Goal: Task Accomplishment & Management: Manage account settings

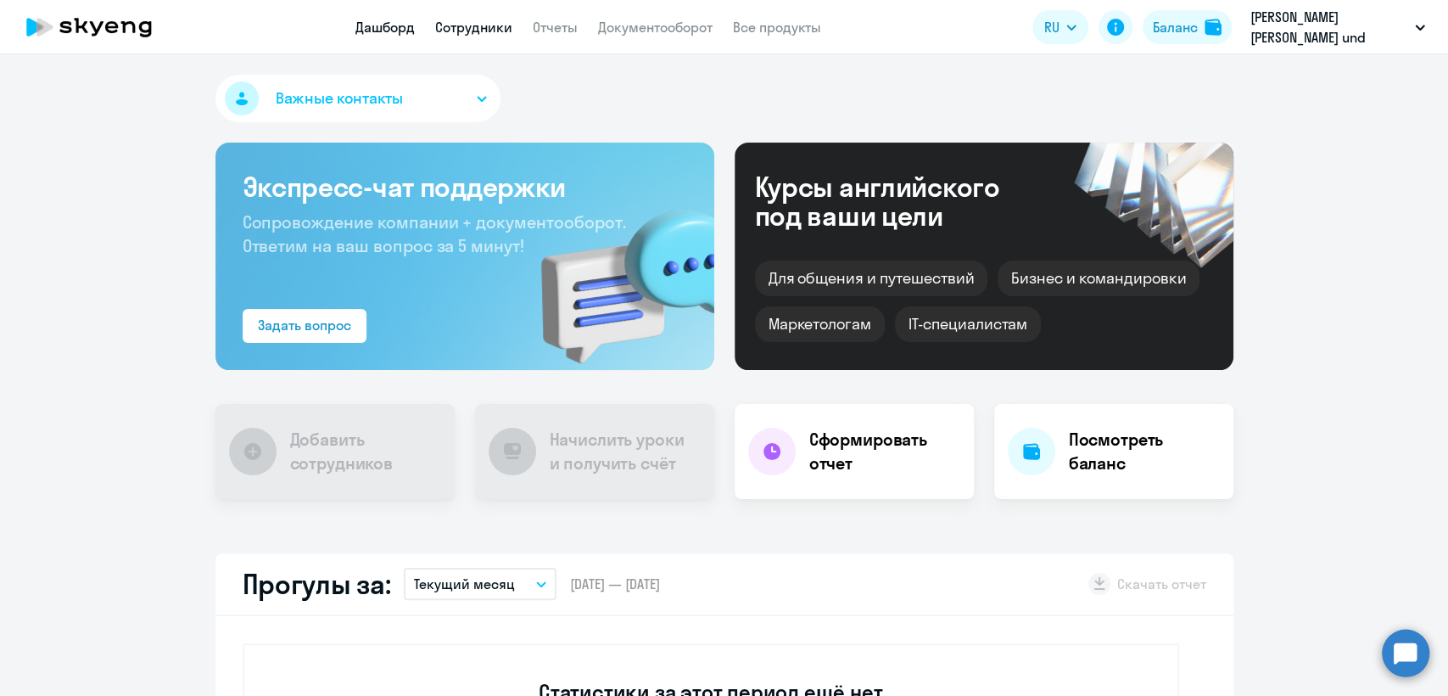
click at [473, 20] on link "Сотрудники" at bounding box center [473, 27] width 77 height 17
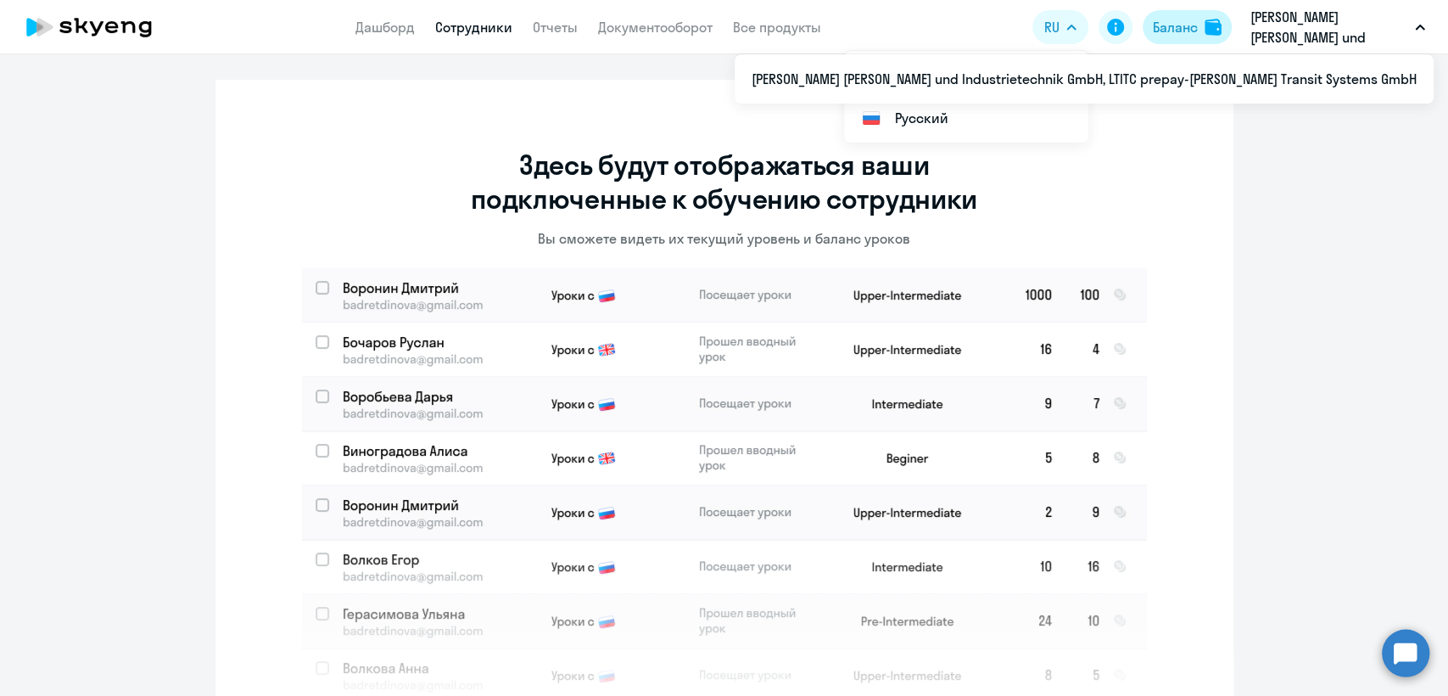
click at [1200, 31] on button "Баланс" at bounding box center [1186, 27] width 89 height 34
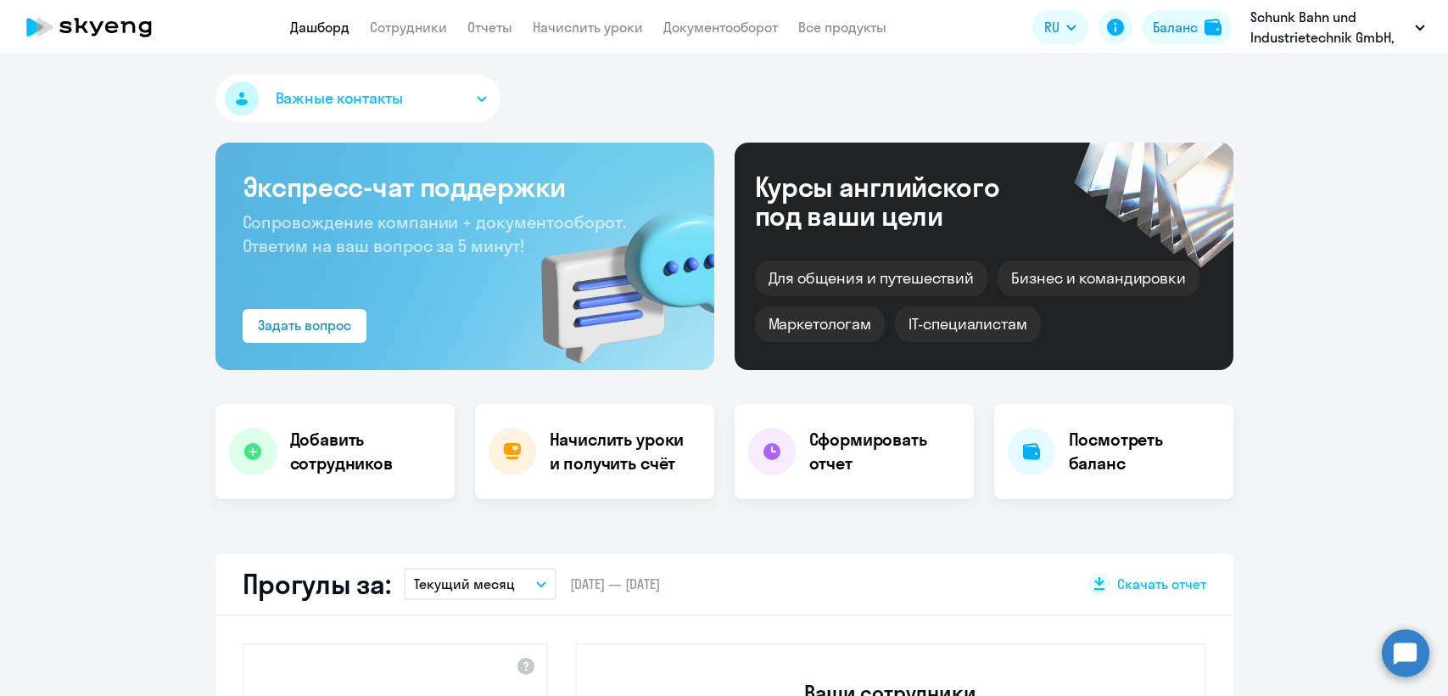
click at [405, 30] on link "Сотрудники" at bounding box center [408, 27] width 77 height 17
select select "30"
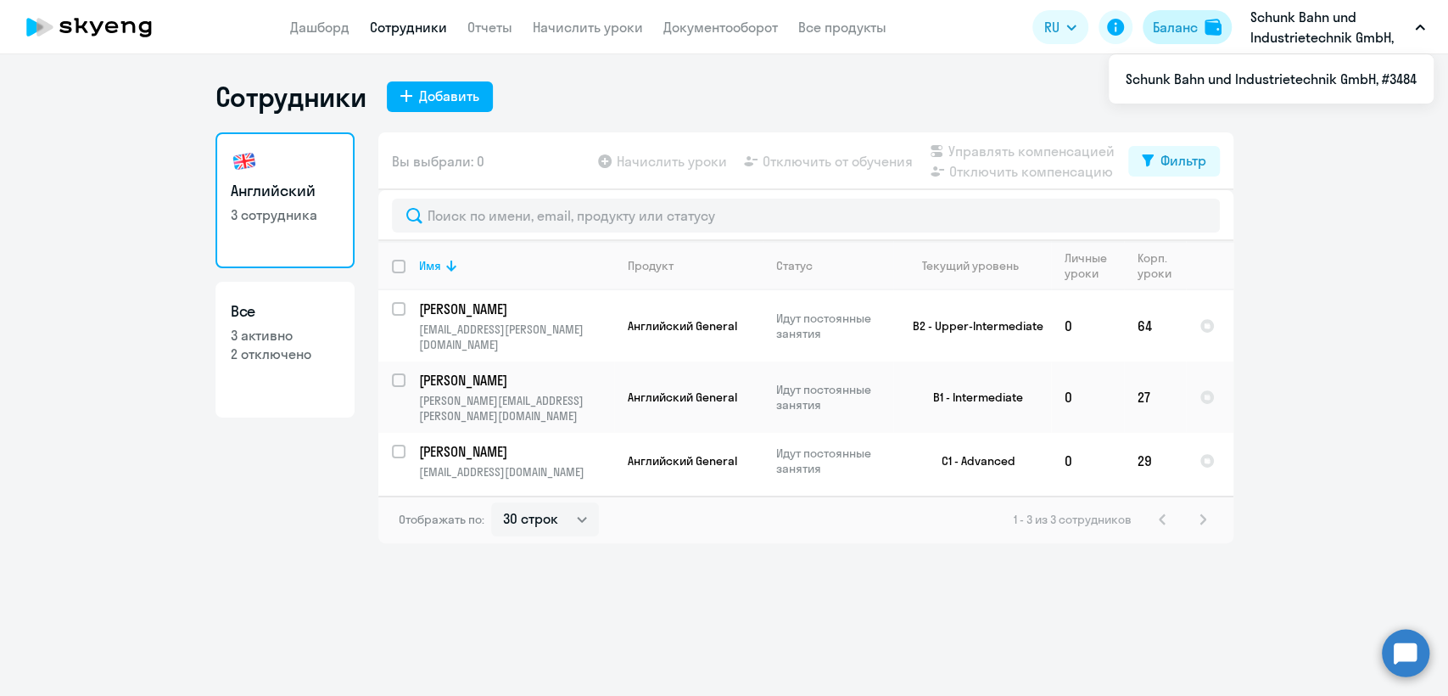
click at [1176, 23] on div "Баланс" at bounding box center [1175, 27] width 45 height 20
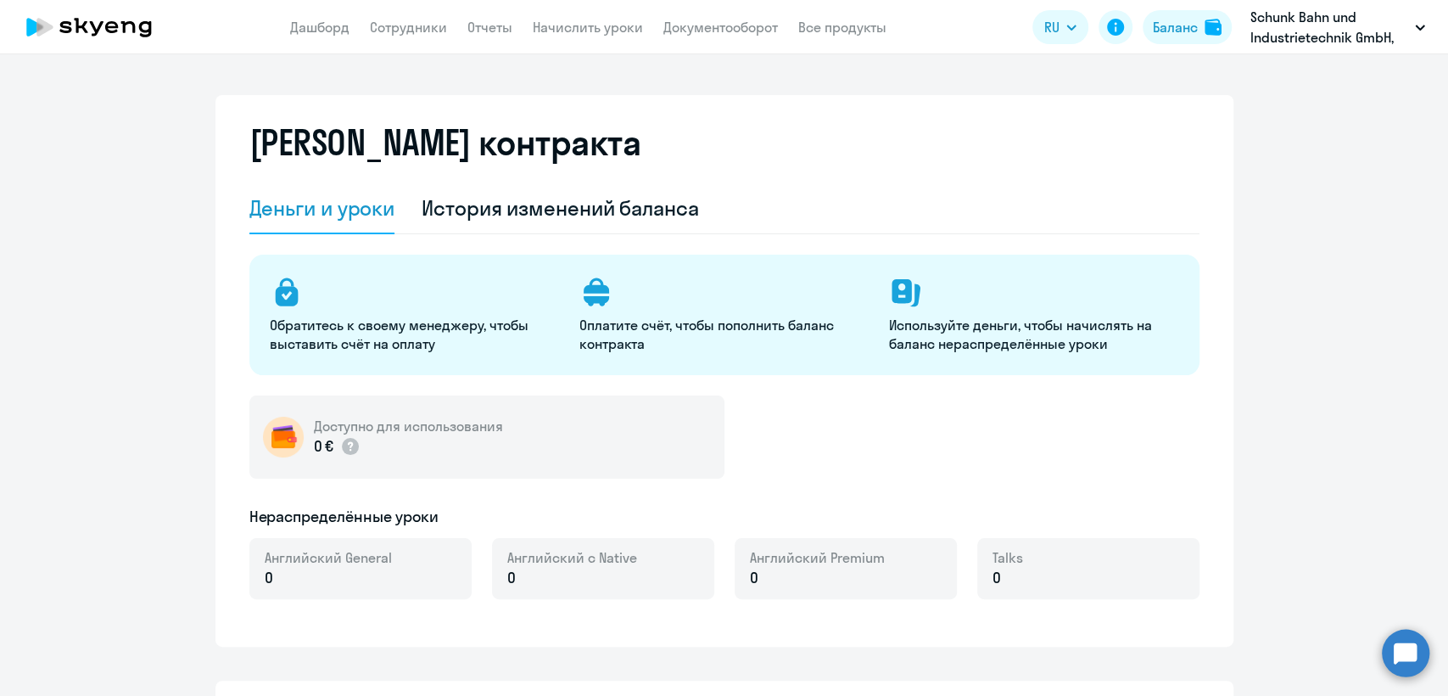
select select "english_adult_not_native_speaker"
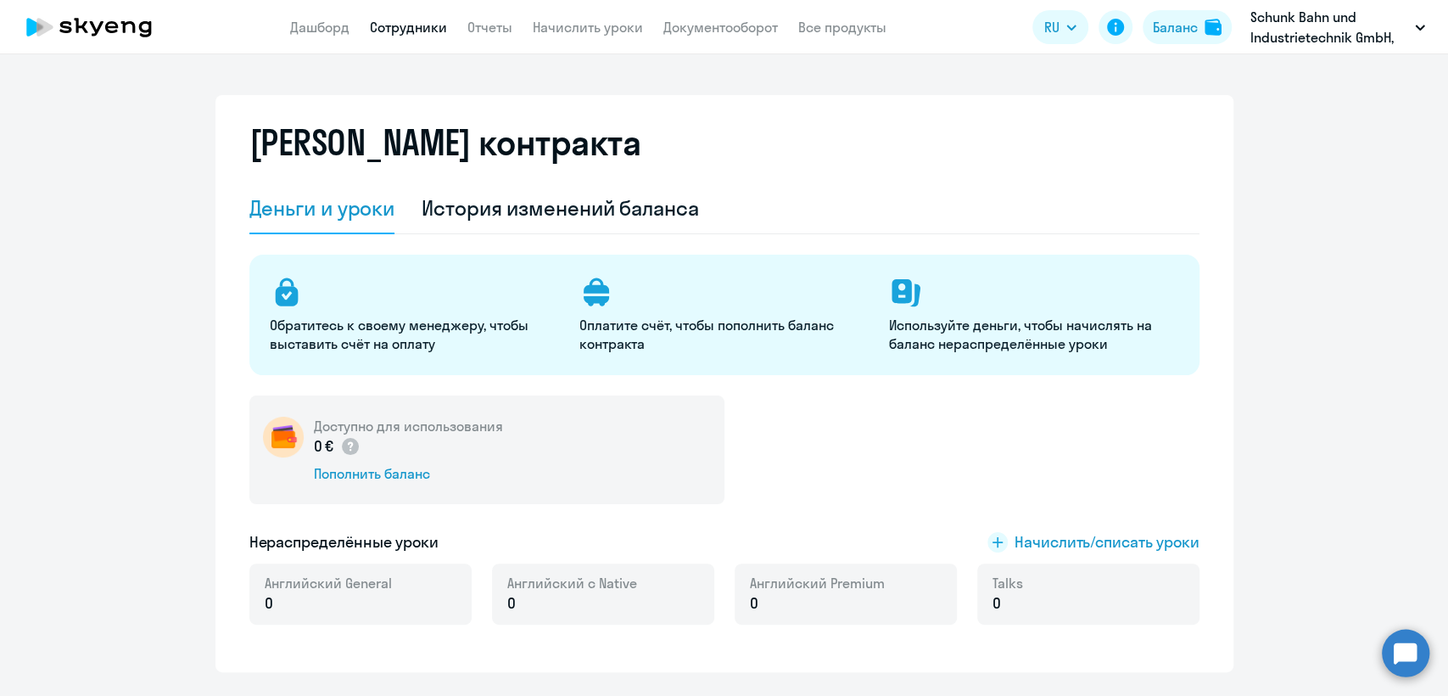
click at [423, 35] on link "Сотрудники" at bounding box center [408, 27] width 77 height 17
select select "30"
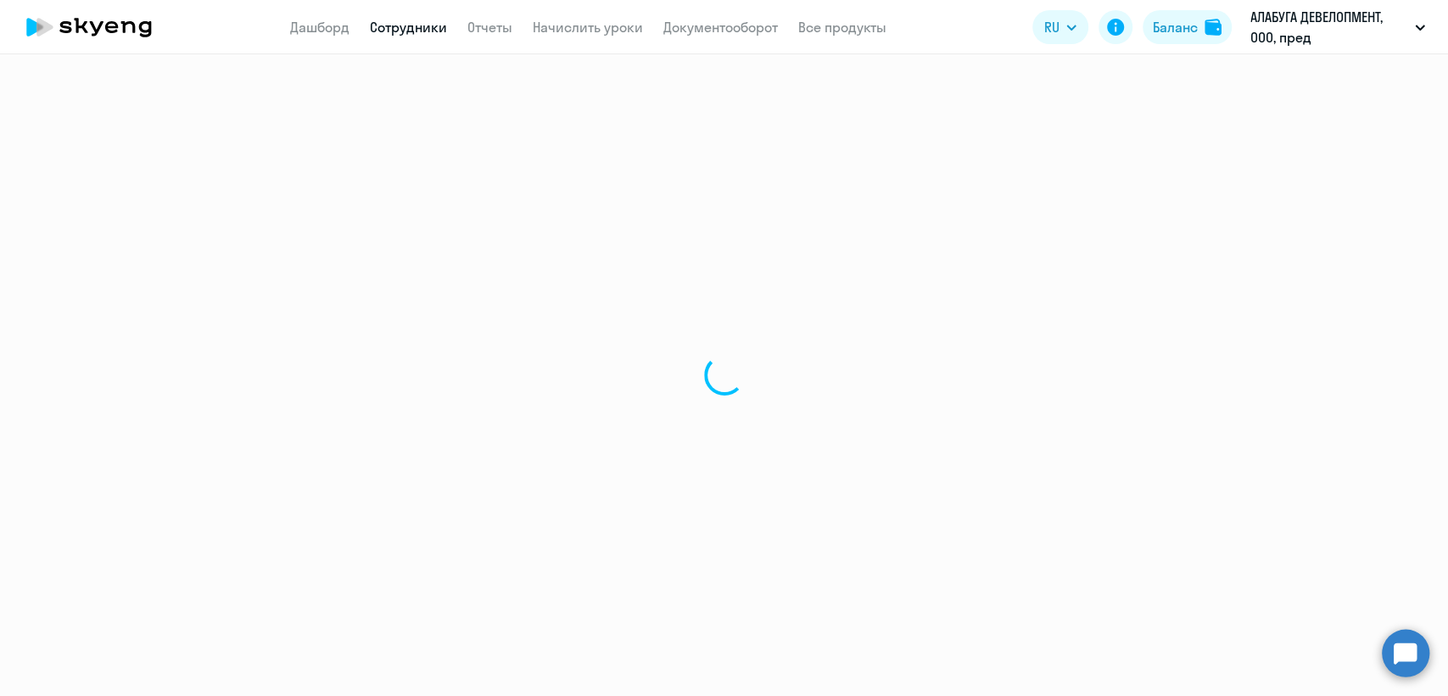
select select "30"
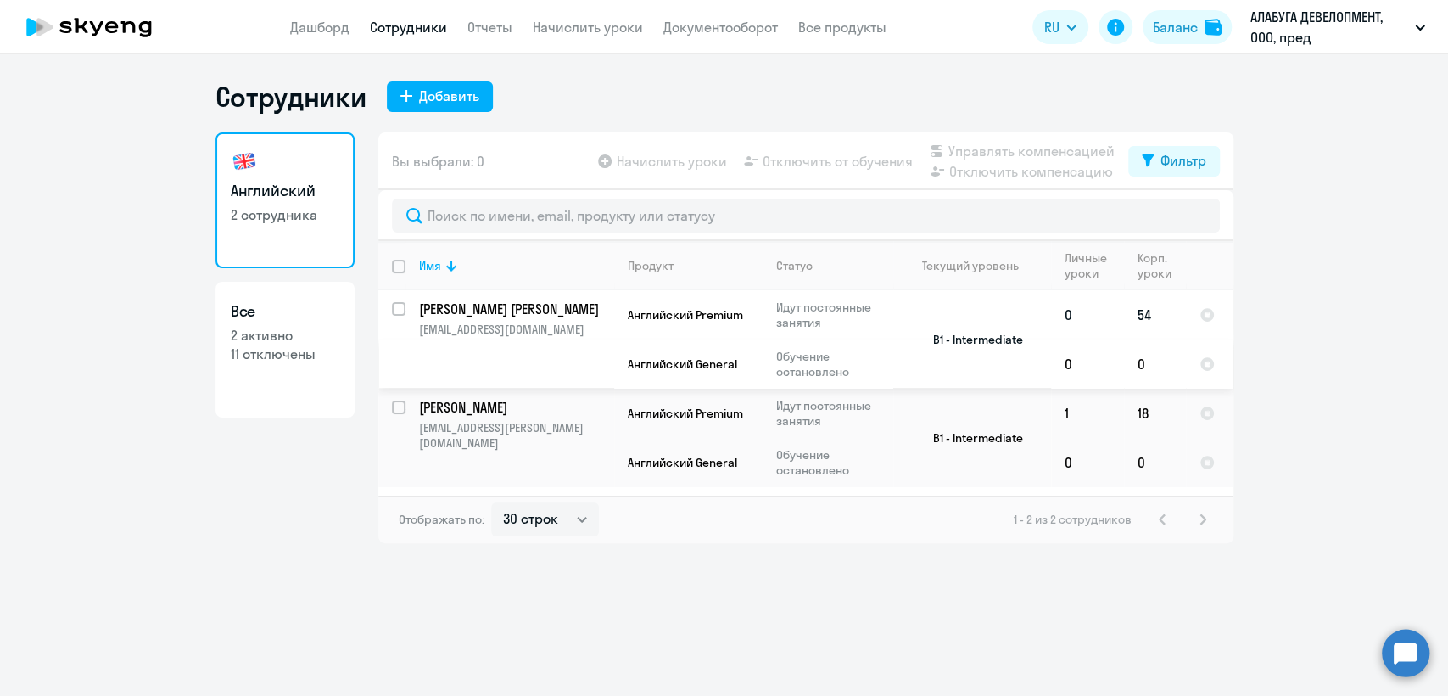
click at [596, 344] on td "Тюгашев Александр elenasobenina@gmail.com" at bounding box center [509, 339] width 209 height 98
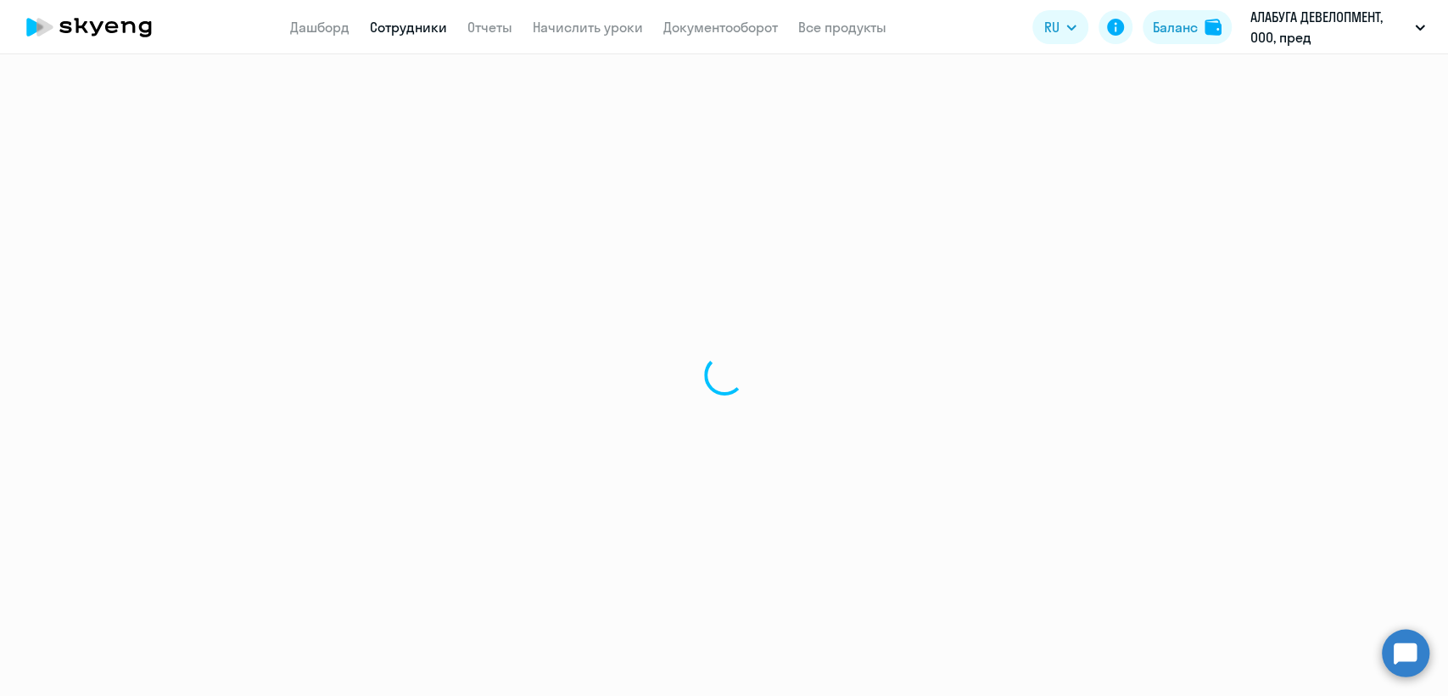
select select "english"
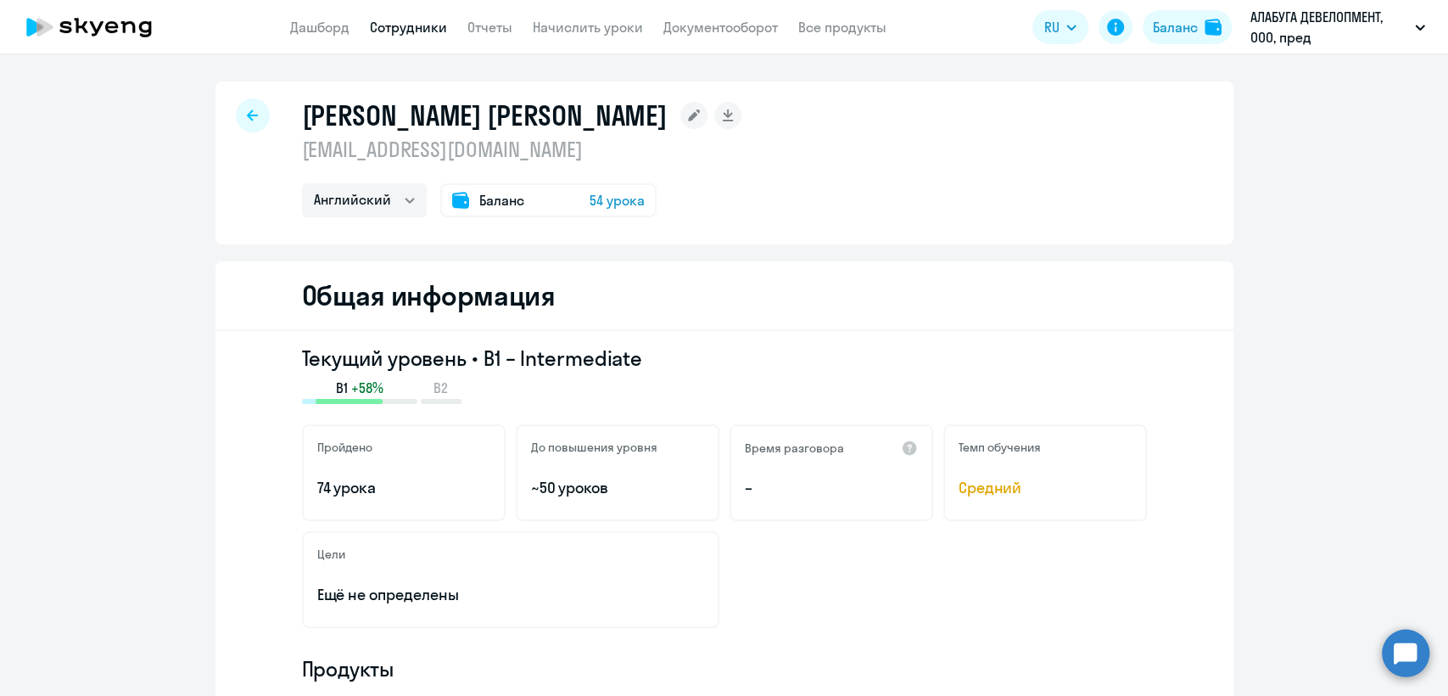
click at [439, 154] on p "elenasobenina@gmail.com" at bounding box center [522, 149] width 440 height 27
copy p "elenasobenina@gmail.com"
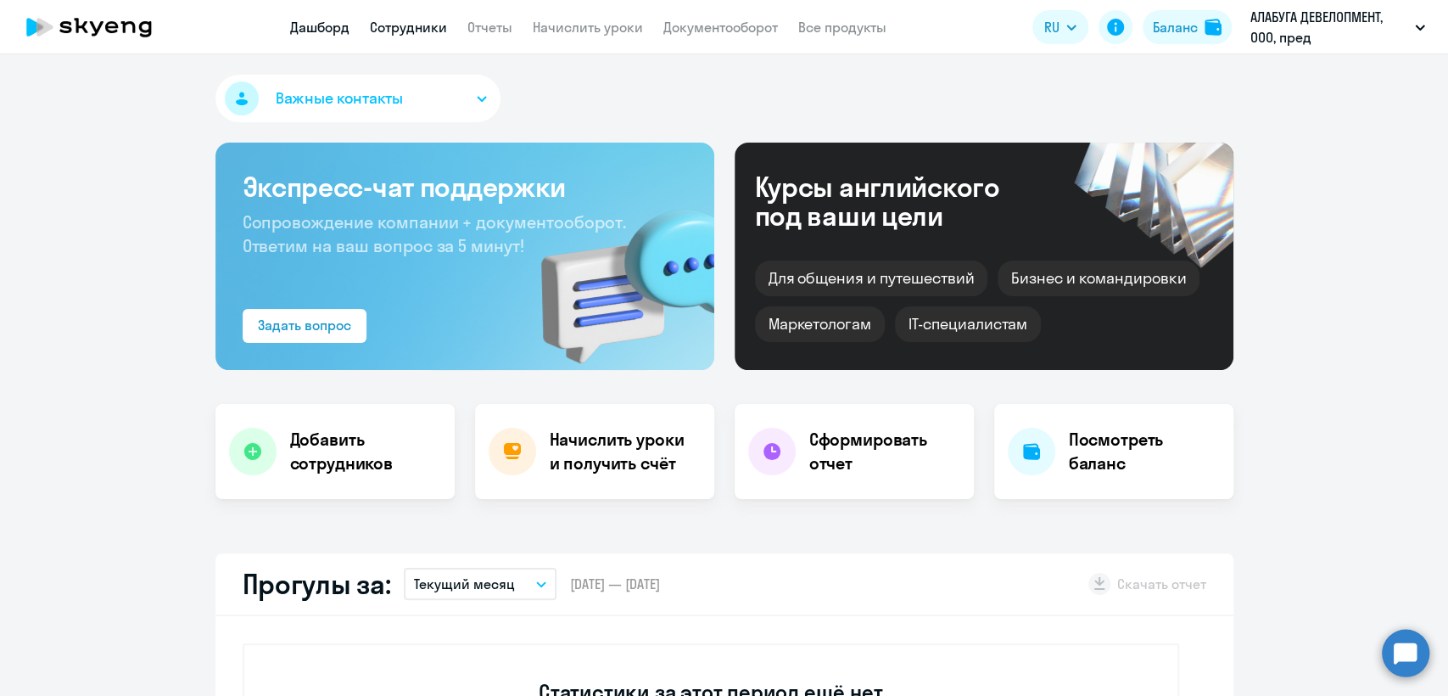
drag, startPoint x: 380, startPoint y: 36, endPoint x: 394, endPoint y: 31, distance: 15.3
click at [387, 33] on app-menu-item-link "Сотрудники" at bounding box center [408, 27] width 77 height 21
click at [394, 31] on link "Сотрудники" at bounding box center [408, 27] width 77 height 17
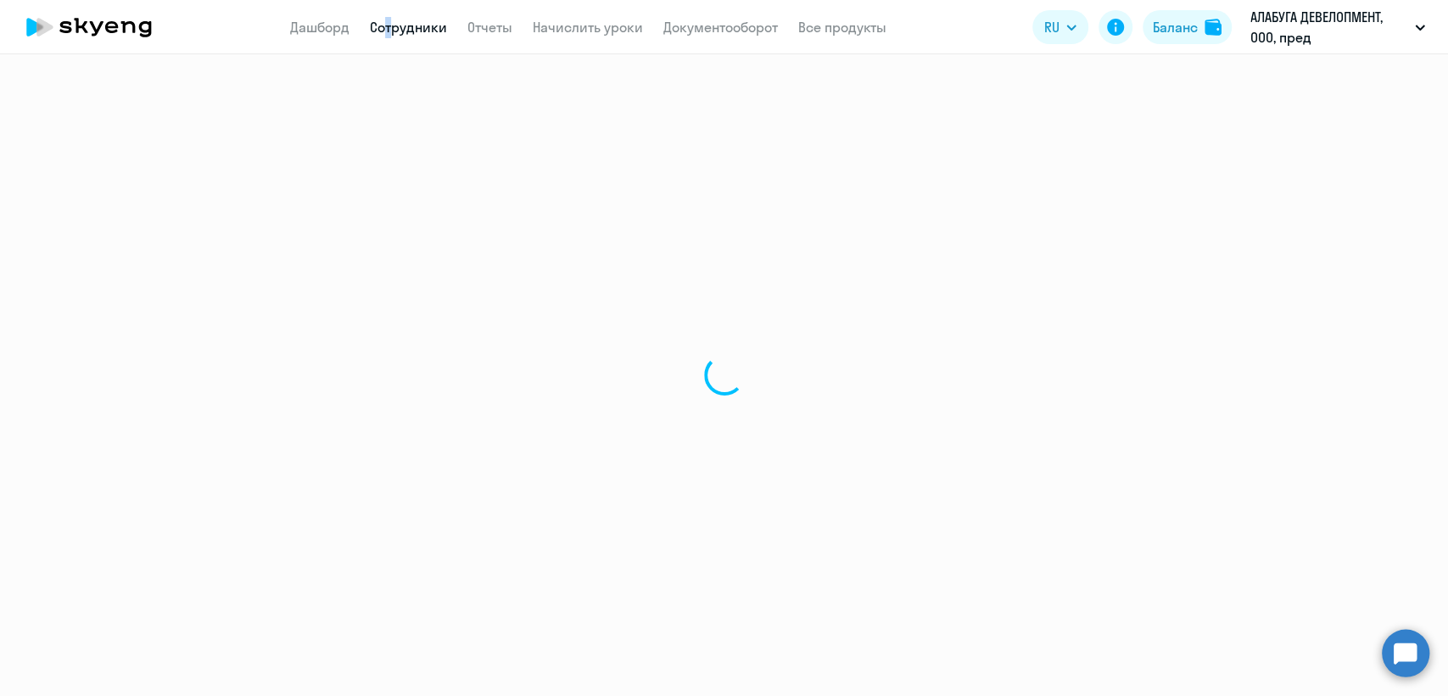
select select "30"
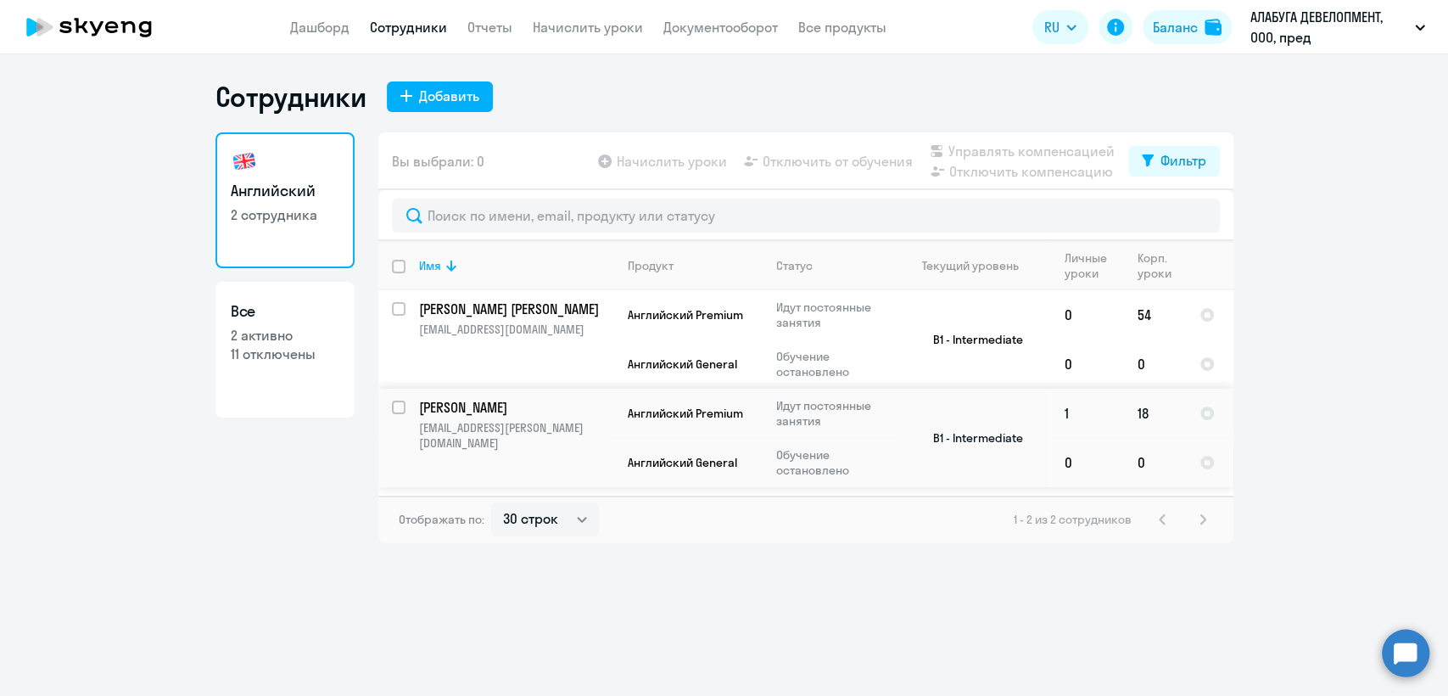
click at [888, 402] on p "Идут постоянные занятия" at bounding box center [834, 413] width 116 height 31
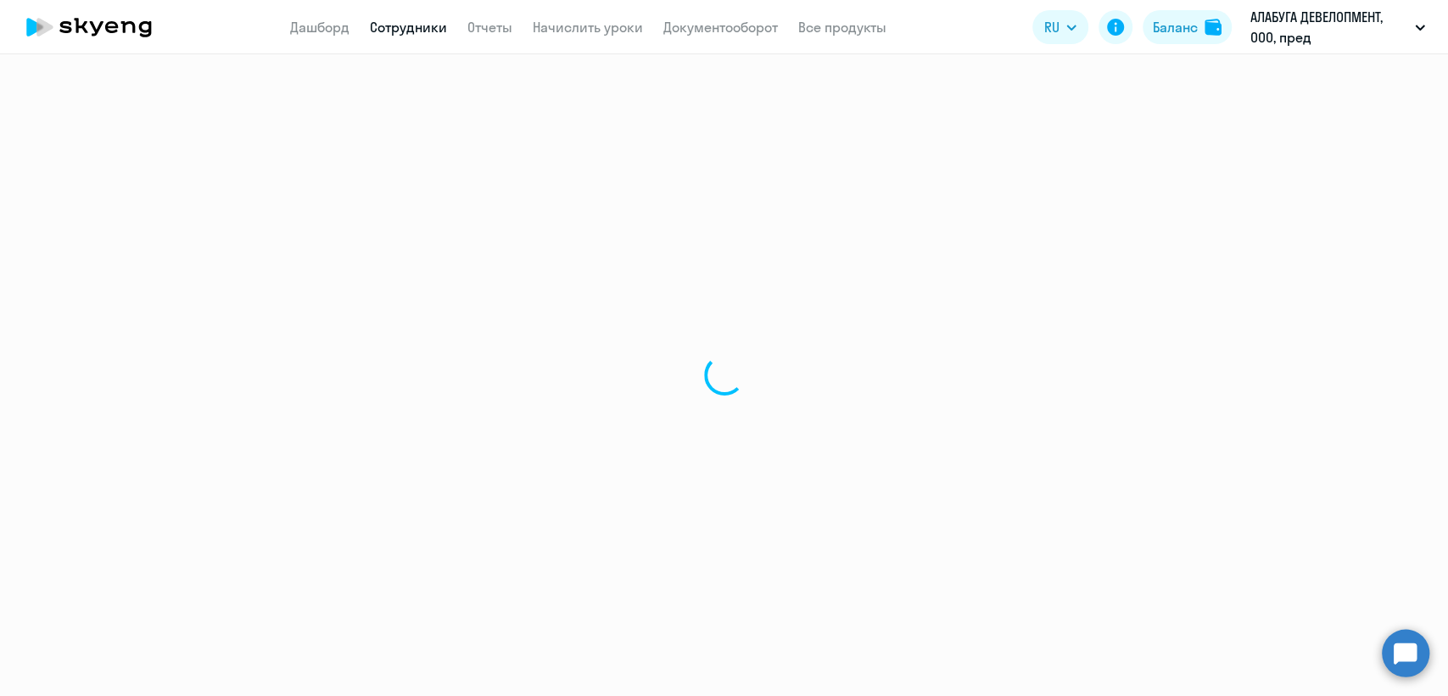
select select "english"
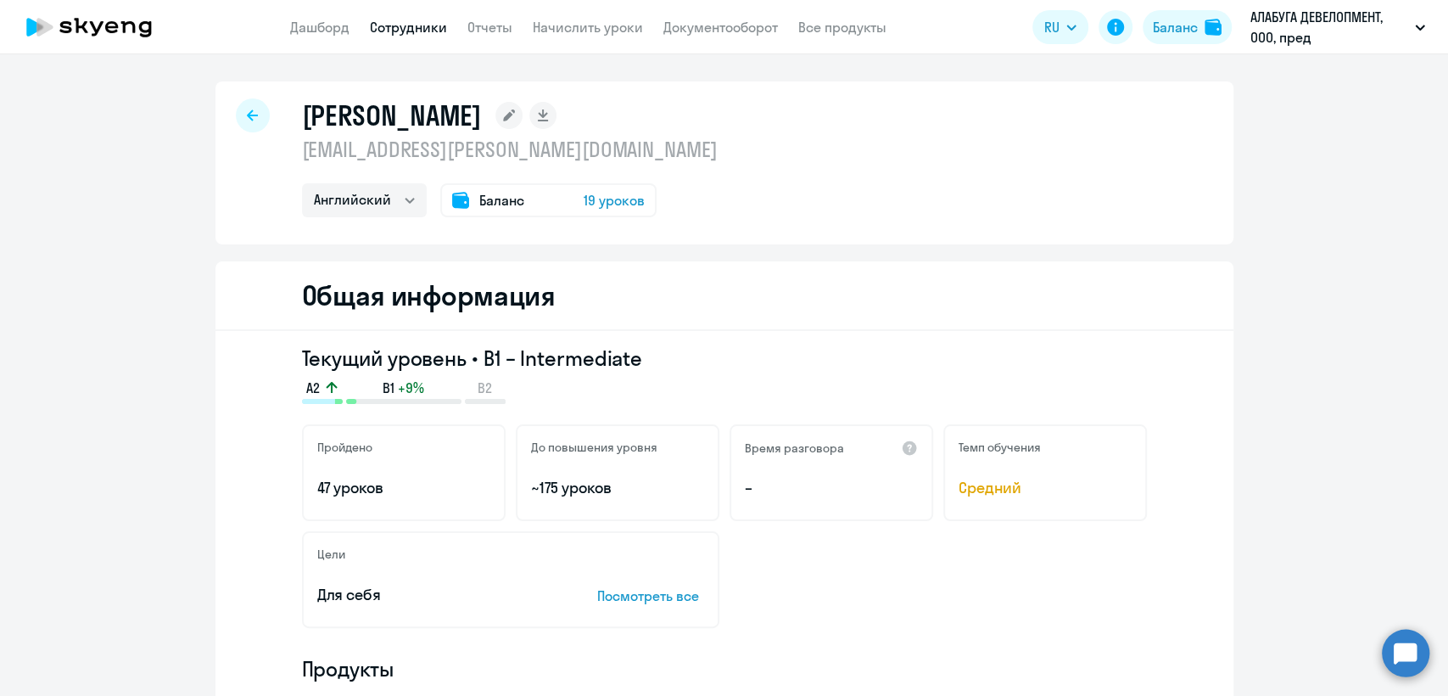
click at [494, 150] on p "yarulin.artur@gmail.com" at bounding box center [510, 149] width 416 height 27
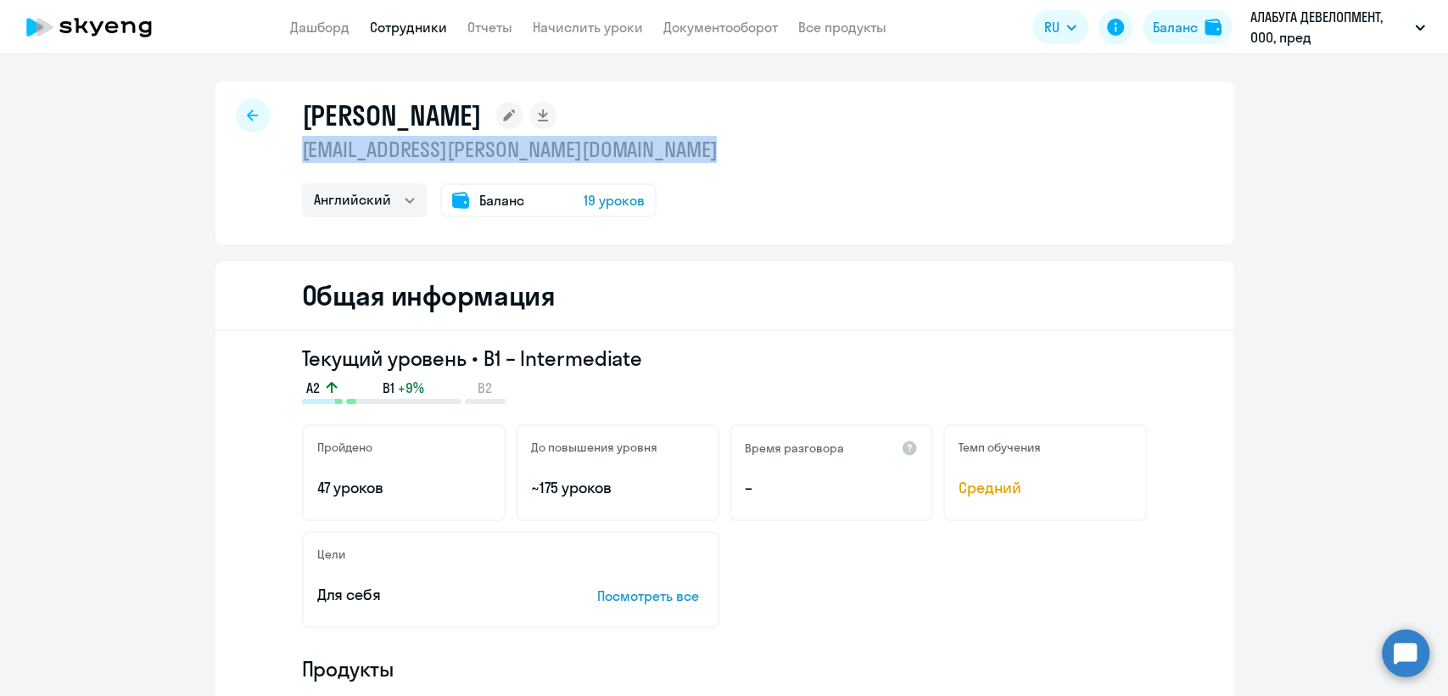
click at [494, 150] on p "yarulin.artur@gmail.com" at bounding box center [510, 149] width 416 height 27
copy p "yarulin.artur@gmail.com"
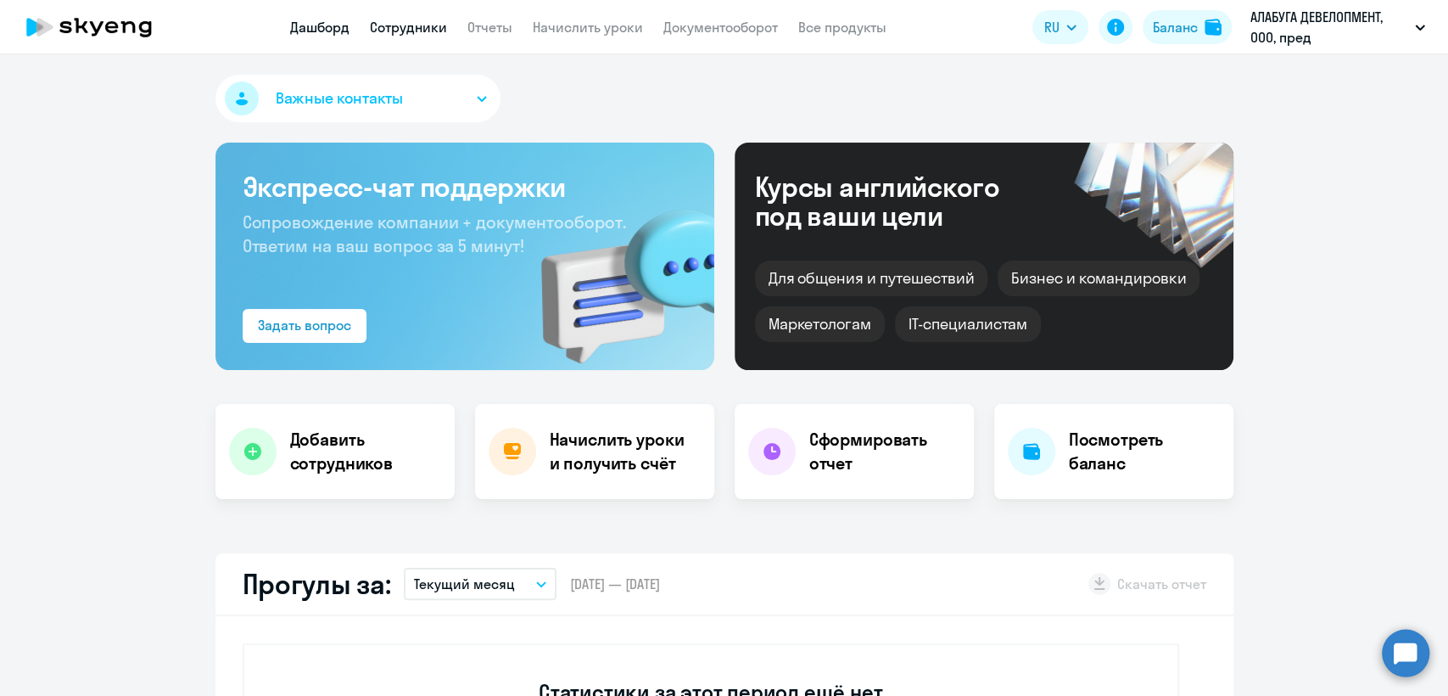
click at [376, 22] on link "Сотрудники" at bounding box center [408, 27] width 77 height 17
select select "30"
click at [380, 19] on link "Сотрудники" at bounding box center [408, 27] width 77 height 17
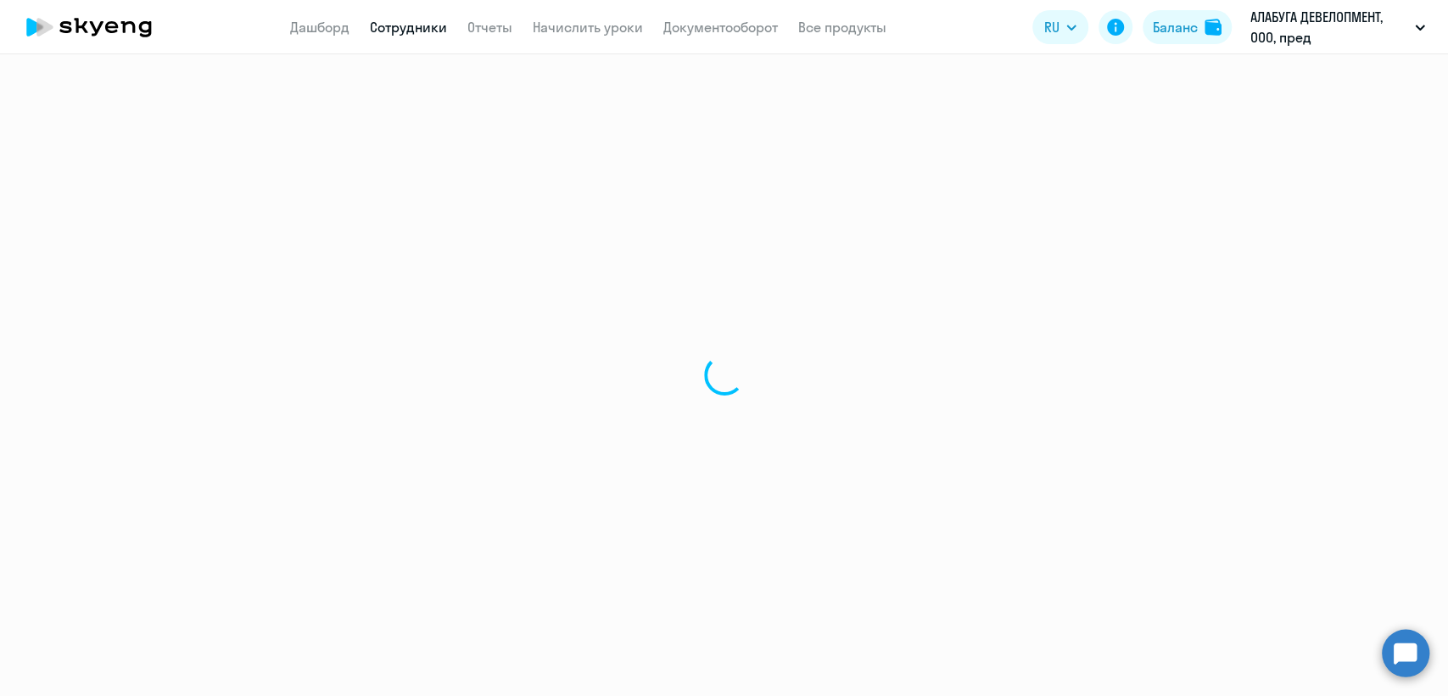
select select "30"
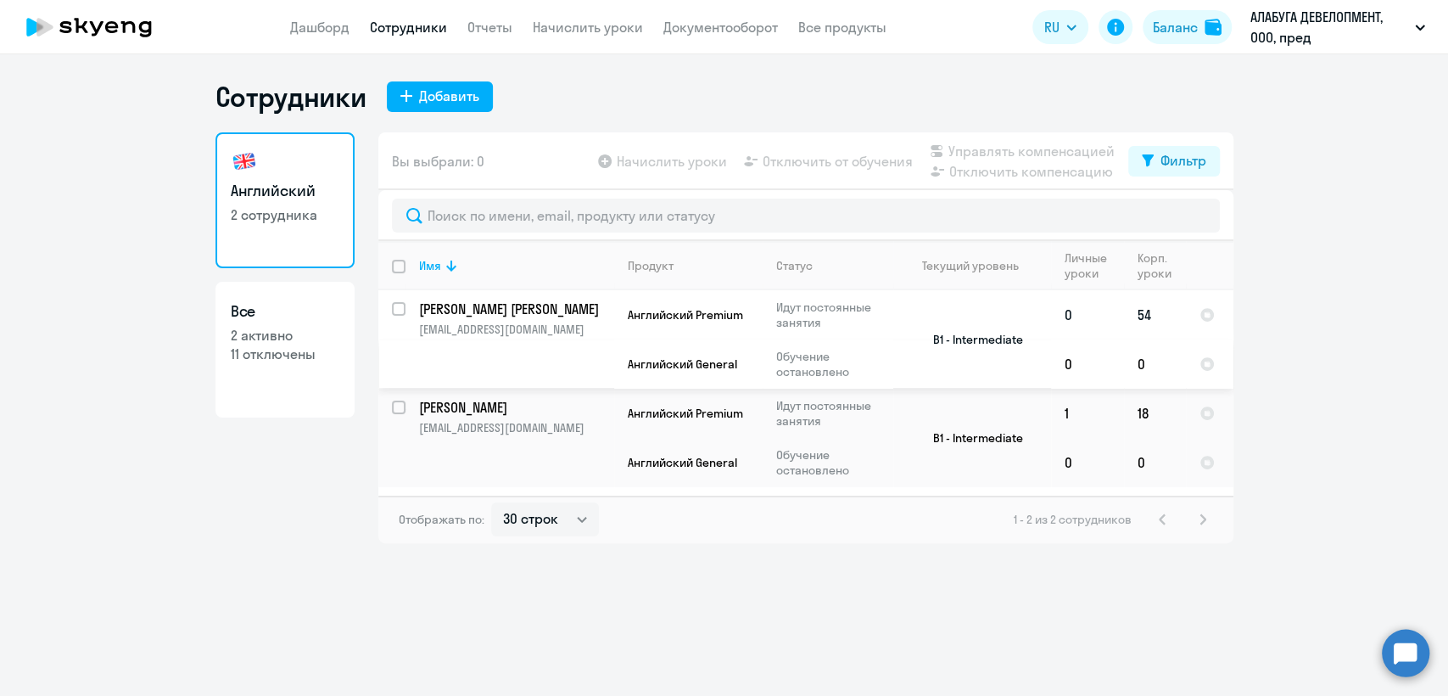
click at [1065, 330] on td "0" at bounding box center [1087, 314] width 73 height 49
select select "english"
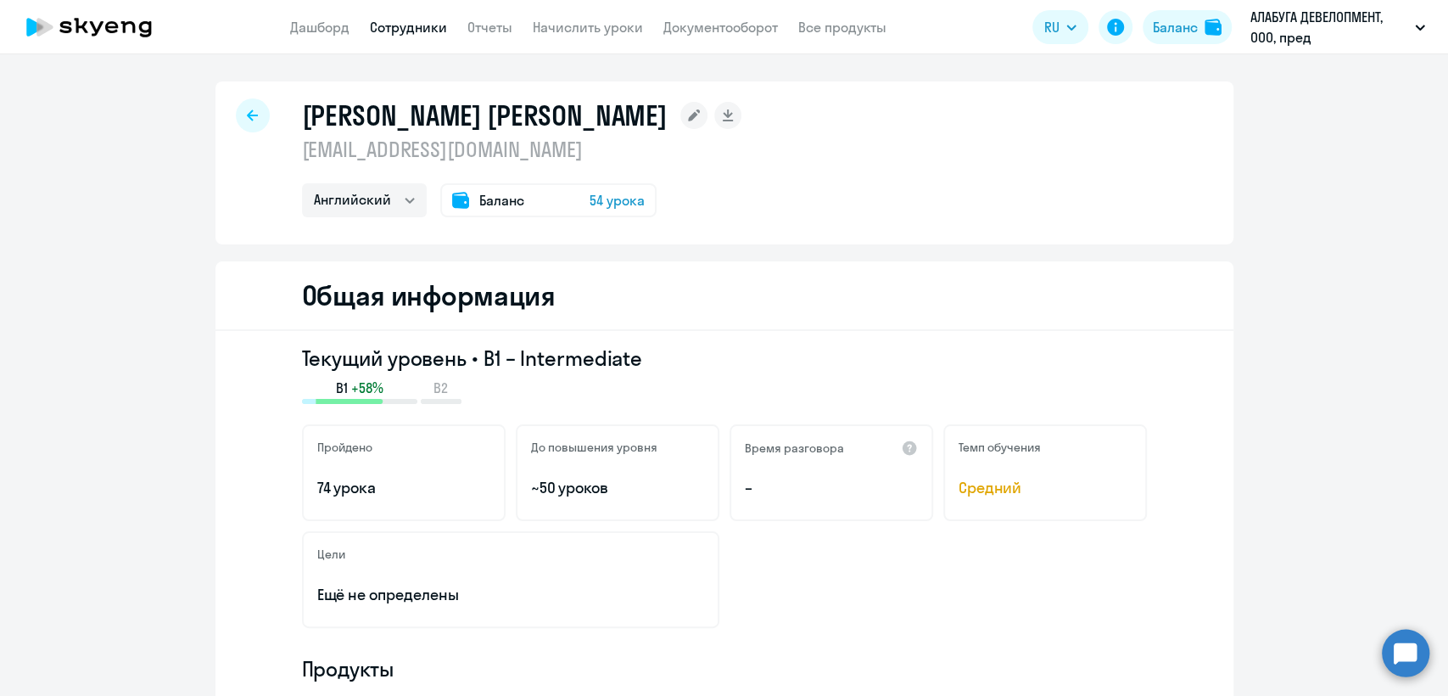
click at [462, 149] on p "elenasobenina@gmail.com" at bounding box center [522, 149] width 440 height 27
copy p "elenasobenina@gmail.com"
click at [410, 36] on link "Сотрудники" at bounding box center [408, 27] width 77 height 17
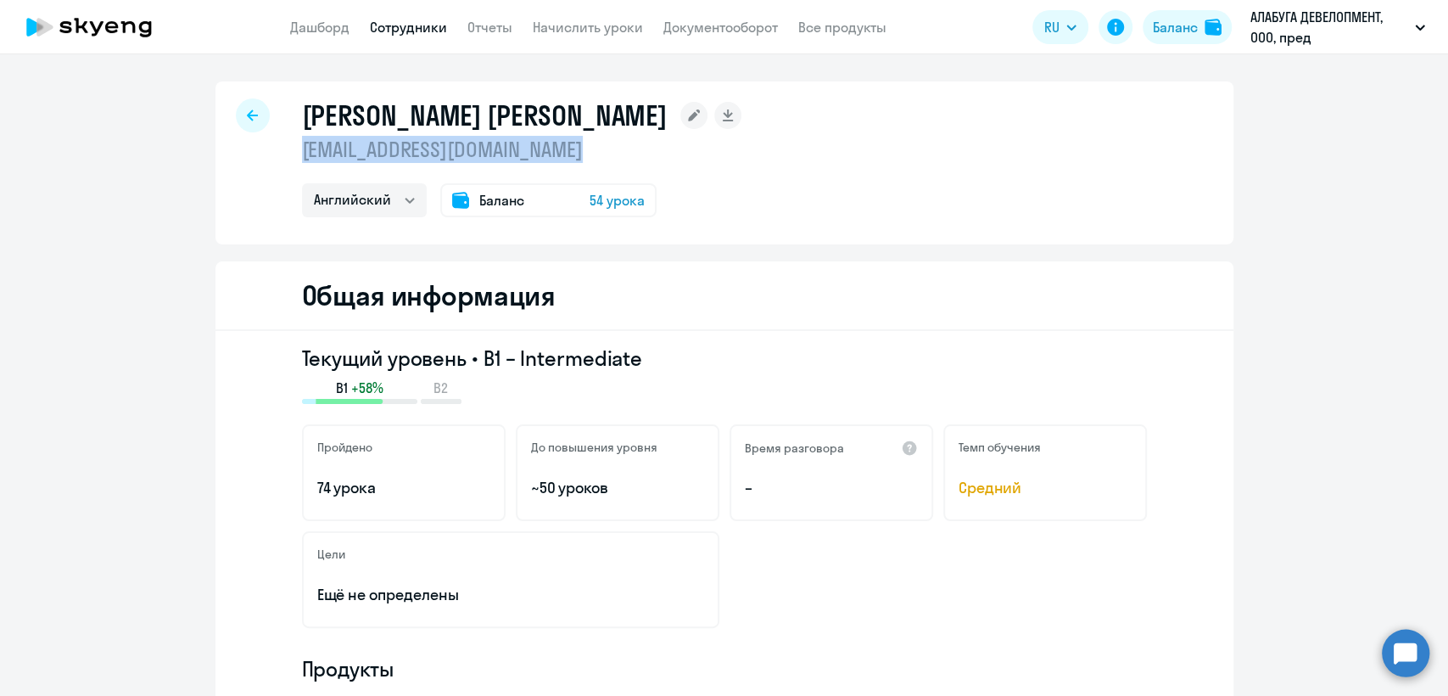
select select "30"
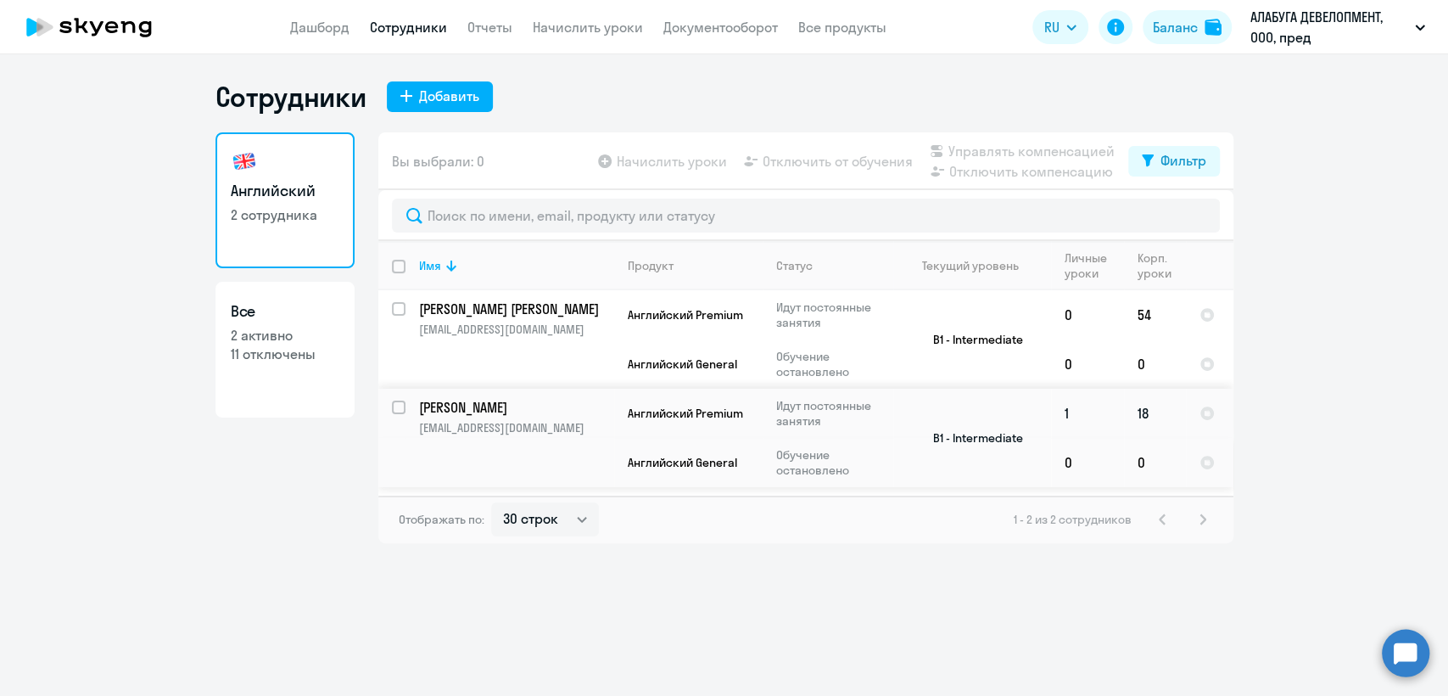
click at [1042, 409] on td "B1 - Intermediate" at bounding box center [972, 437] width 158 height 98
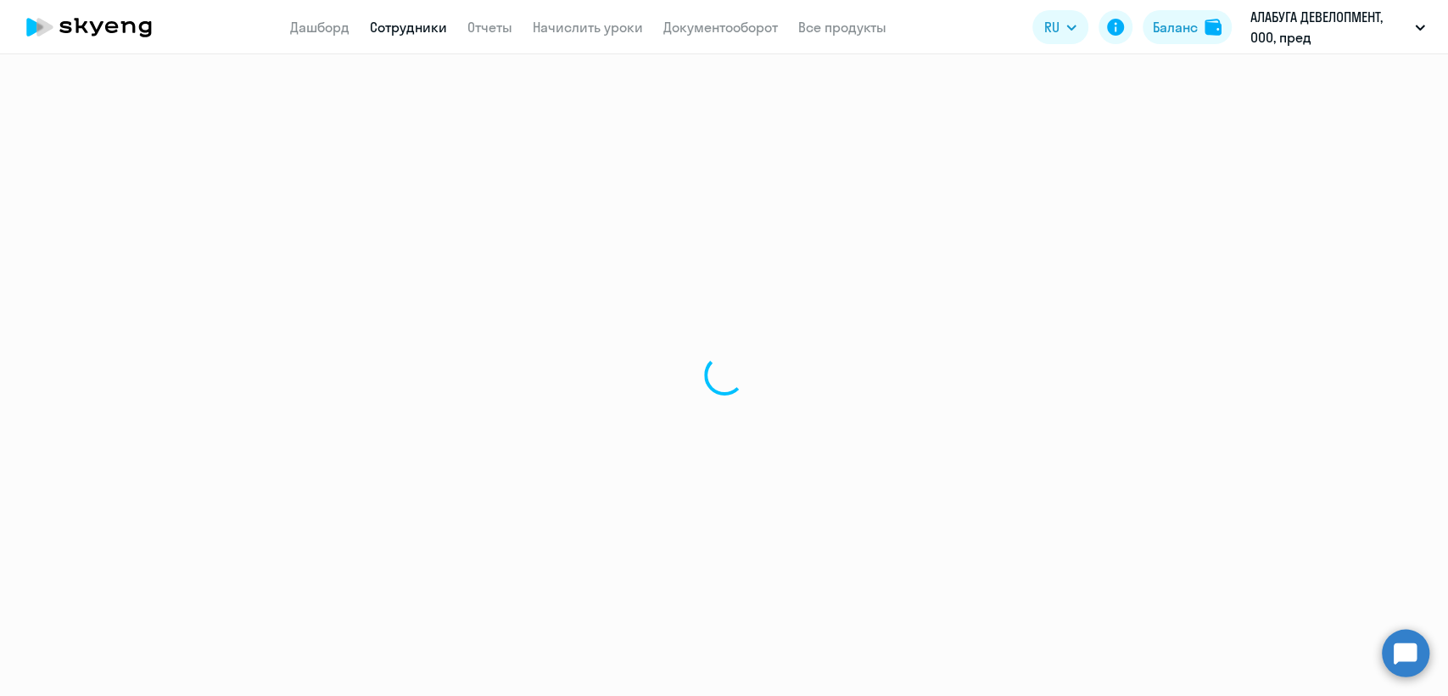
select select "english"
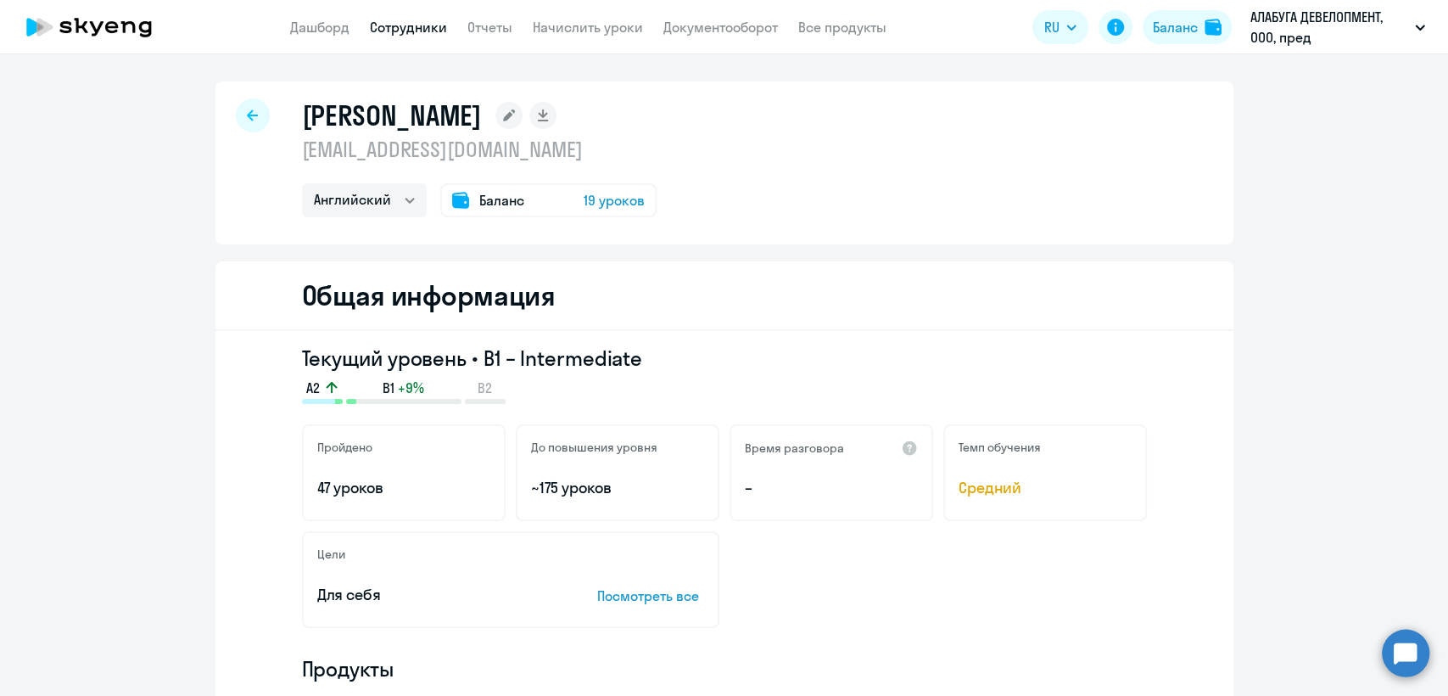
click at [455, 145] on p "yarulin.artur@gmail.com" at bounding box center [479, 149] width 355 height 27
copy p "yarulin.artur@gmail.com"
click at [417, 34] on link "Сотрудники" at bounding box center [408, 27] width 77 height 17
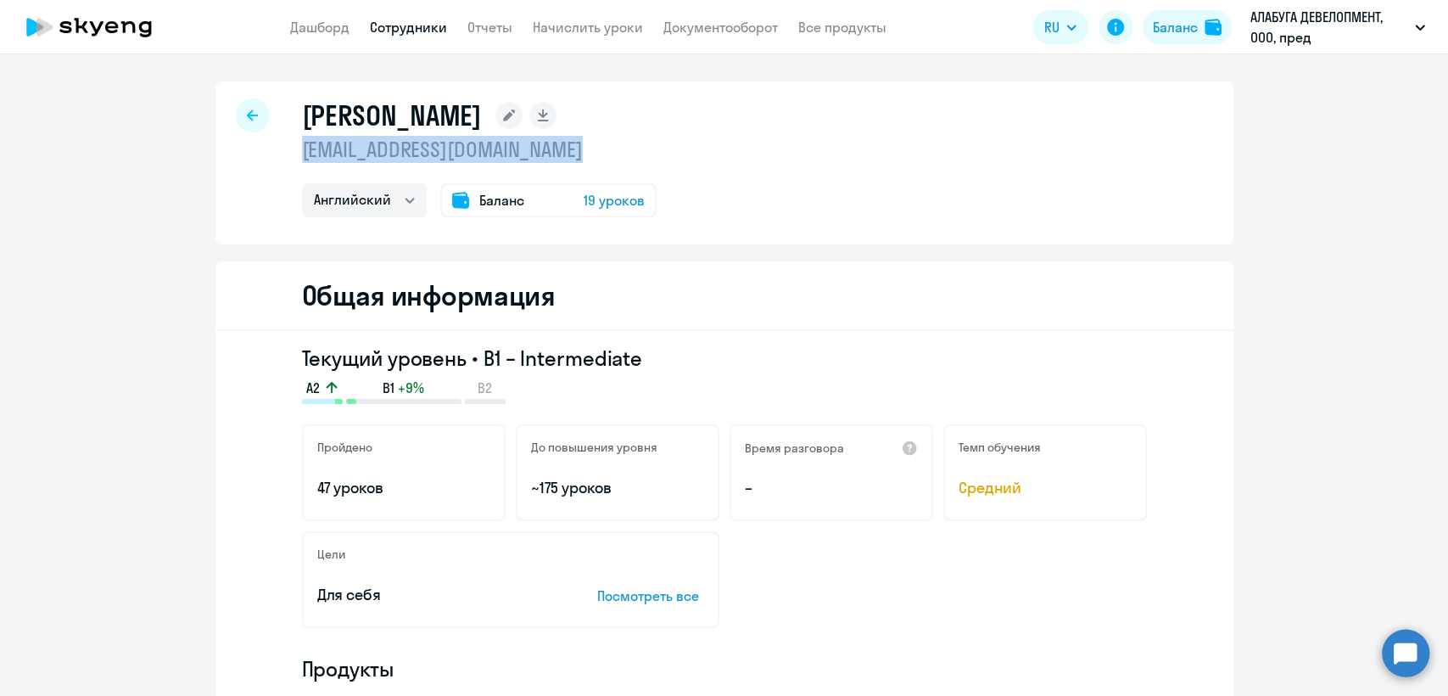
select select "30"
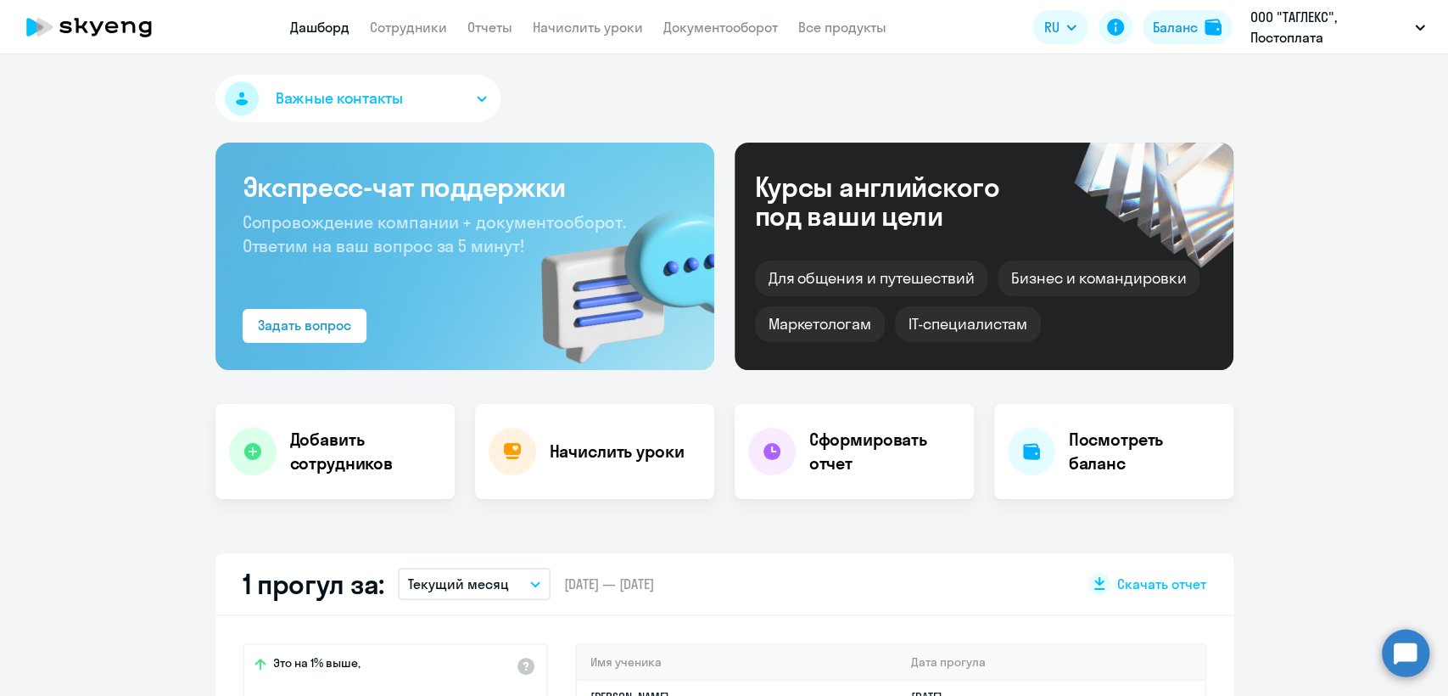
select select "30"
click at [414, 19] on link "Сотрудники" at bounding box center [408, 27] width 77 height 17
select select "30"
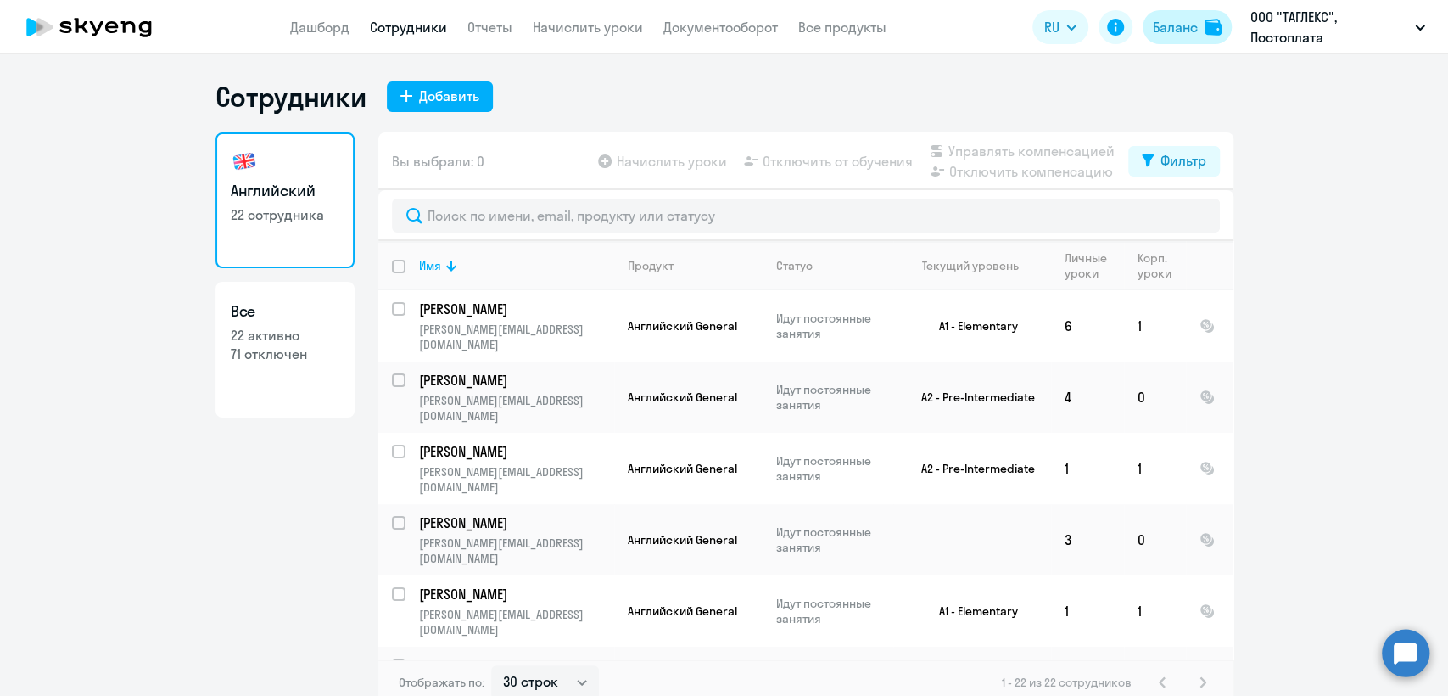
click at [1193, 37] on button "Баланс" at bounding box center [1186, 27] width 89 height 34
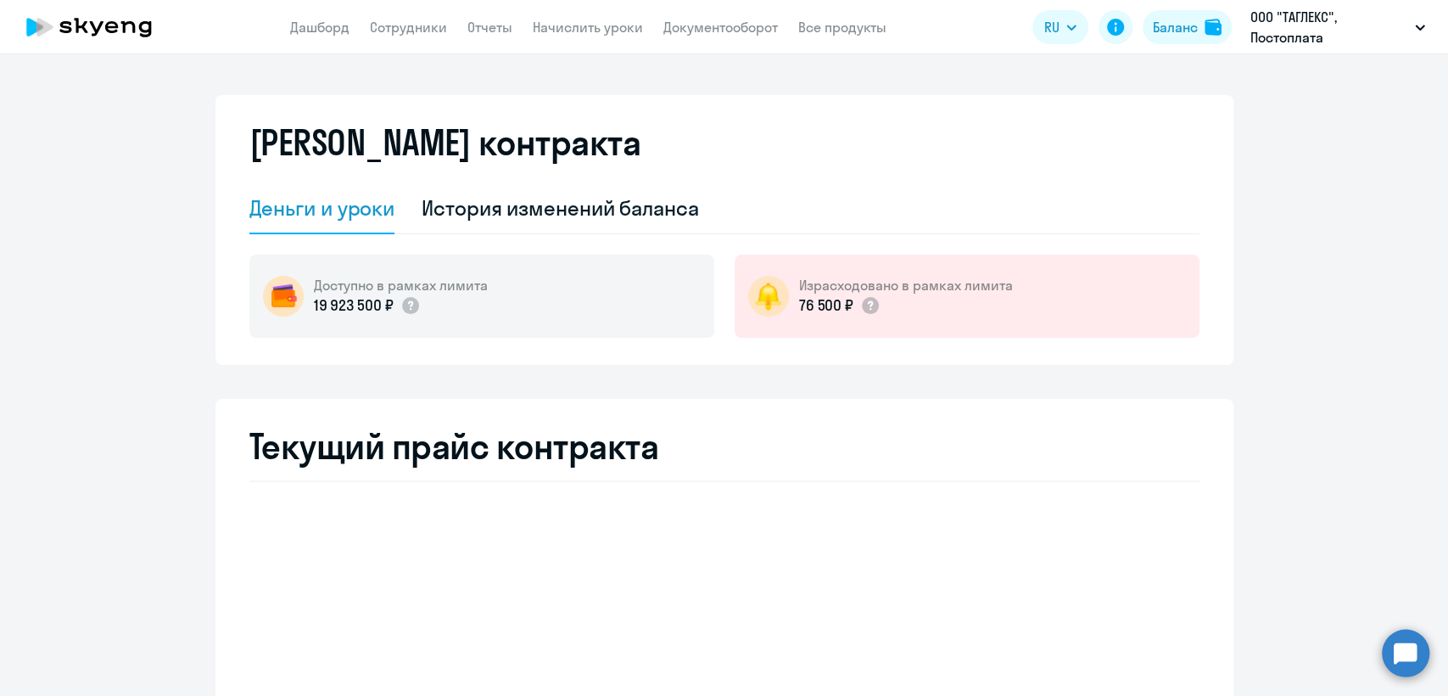
select select "english_adult_not_native_speaker"
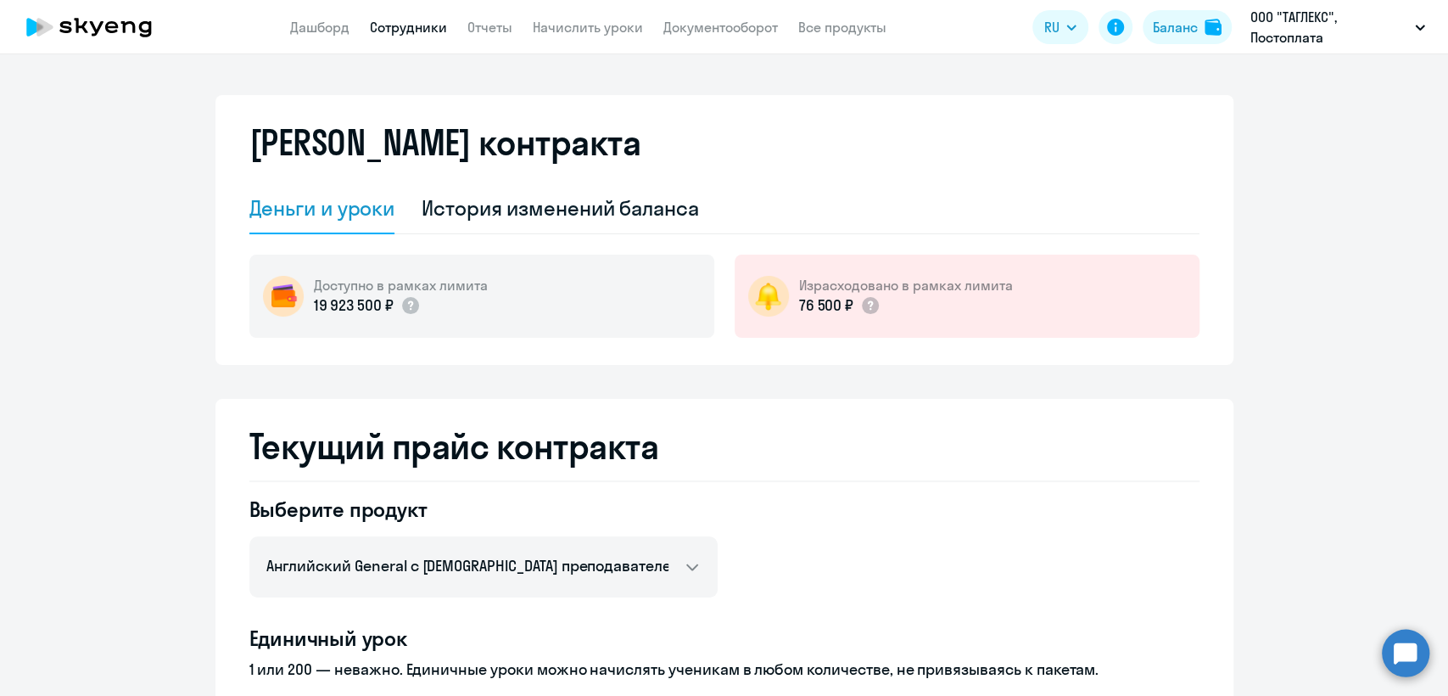
click at [425, 31] on link "Сотрудники" at bounding box center [408, 27] width 77 height 17
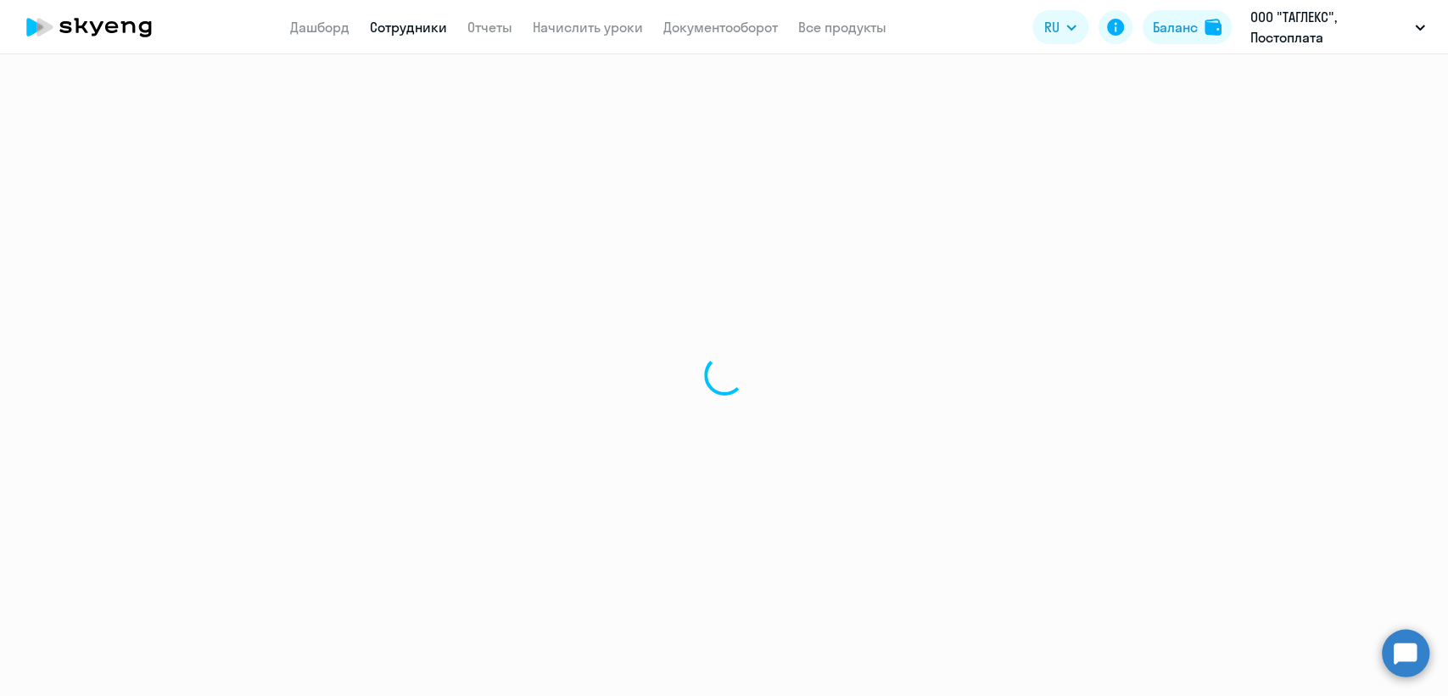
select select "30"
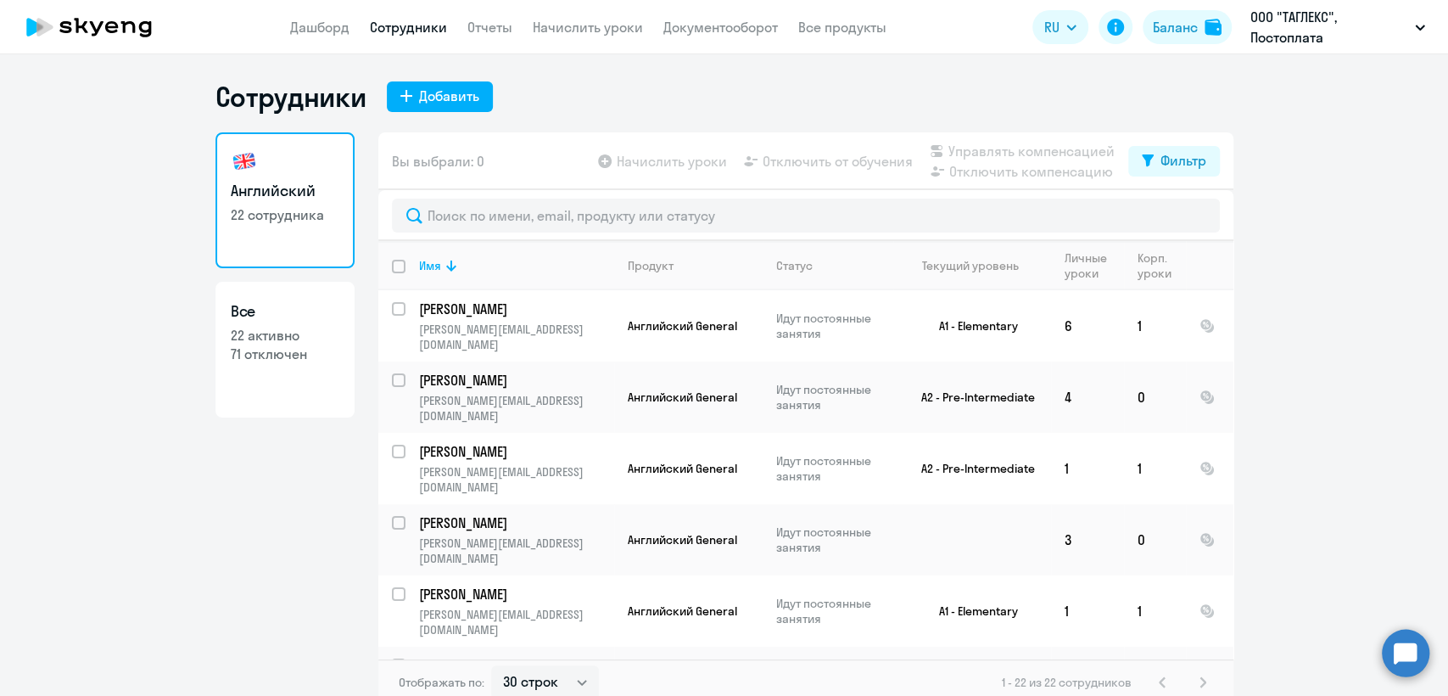
scroll to position [10, 0]
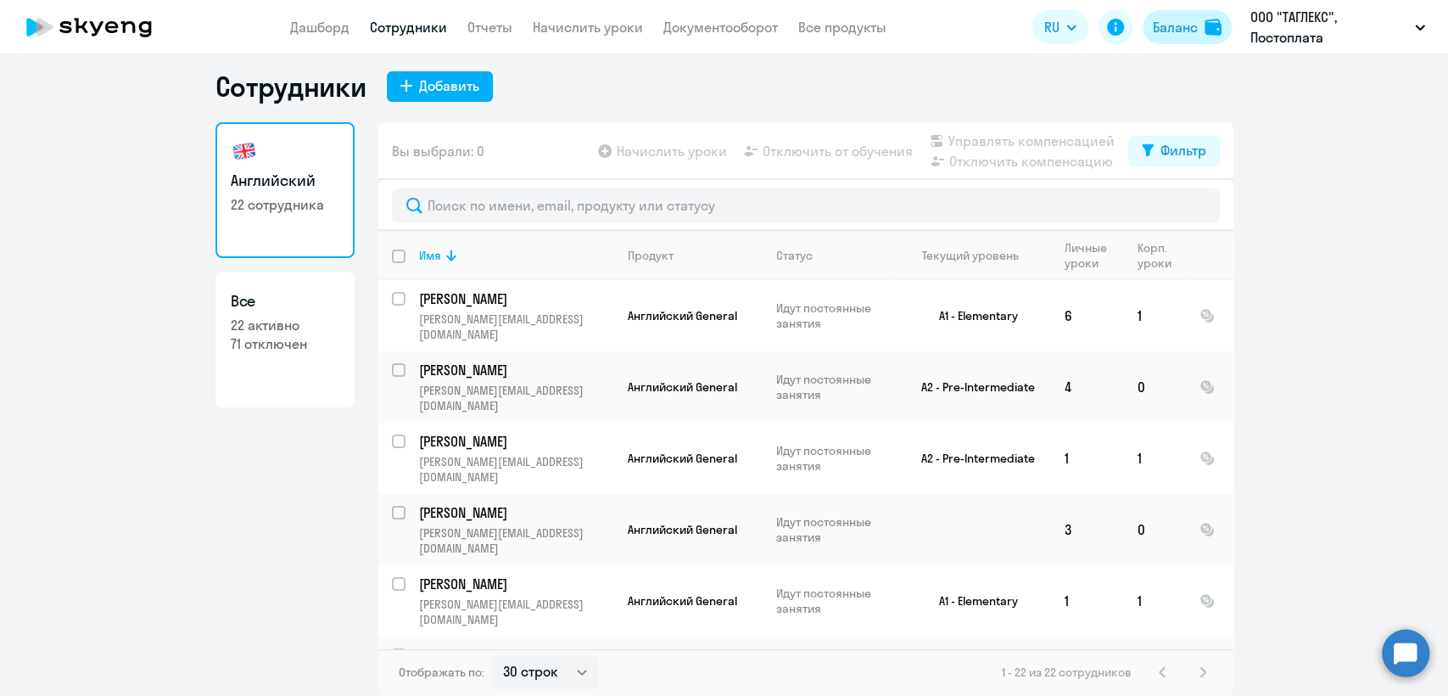
click at [1184, 29] on div "Баланс" at bounding box center [1175, 27] width 45 height 20
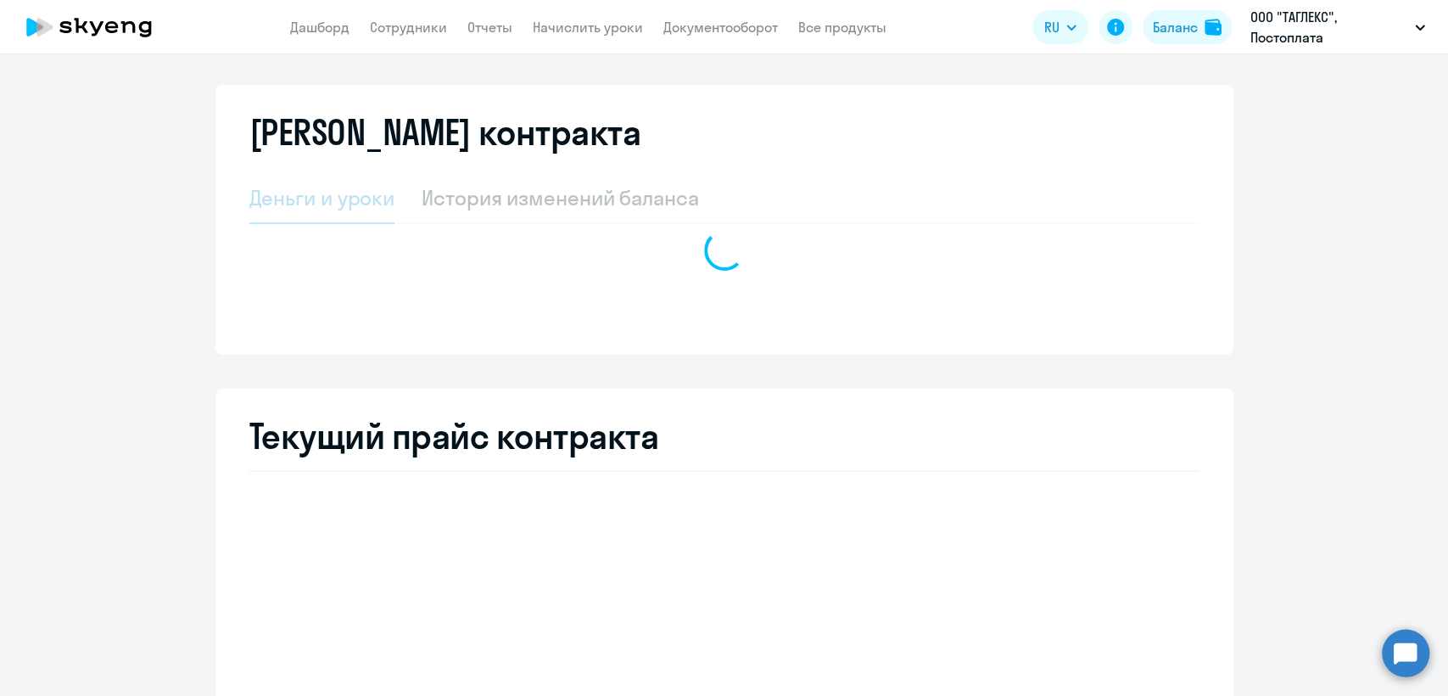
select select "english_adult_not_native_speaker"
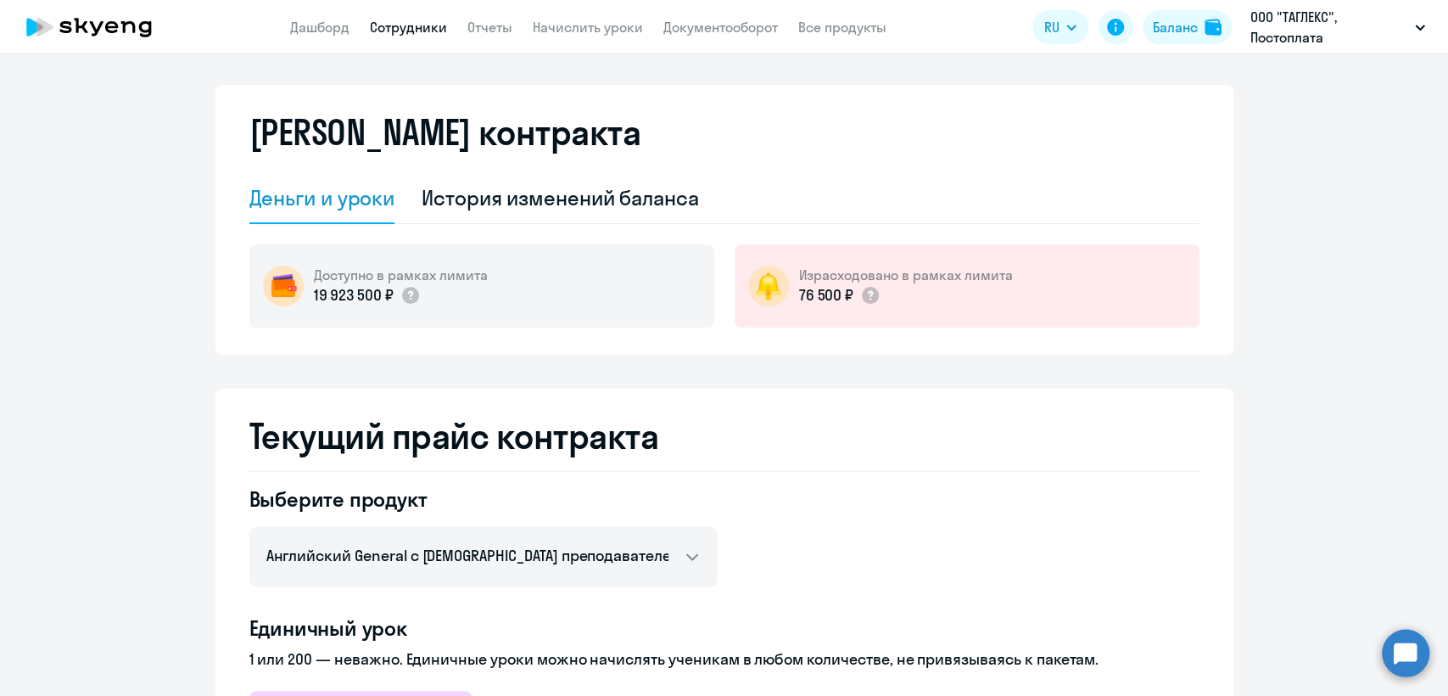
click at [424, 35] on link "Сотрудники" at bounding box center [408, 27] width 77 height 17
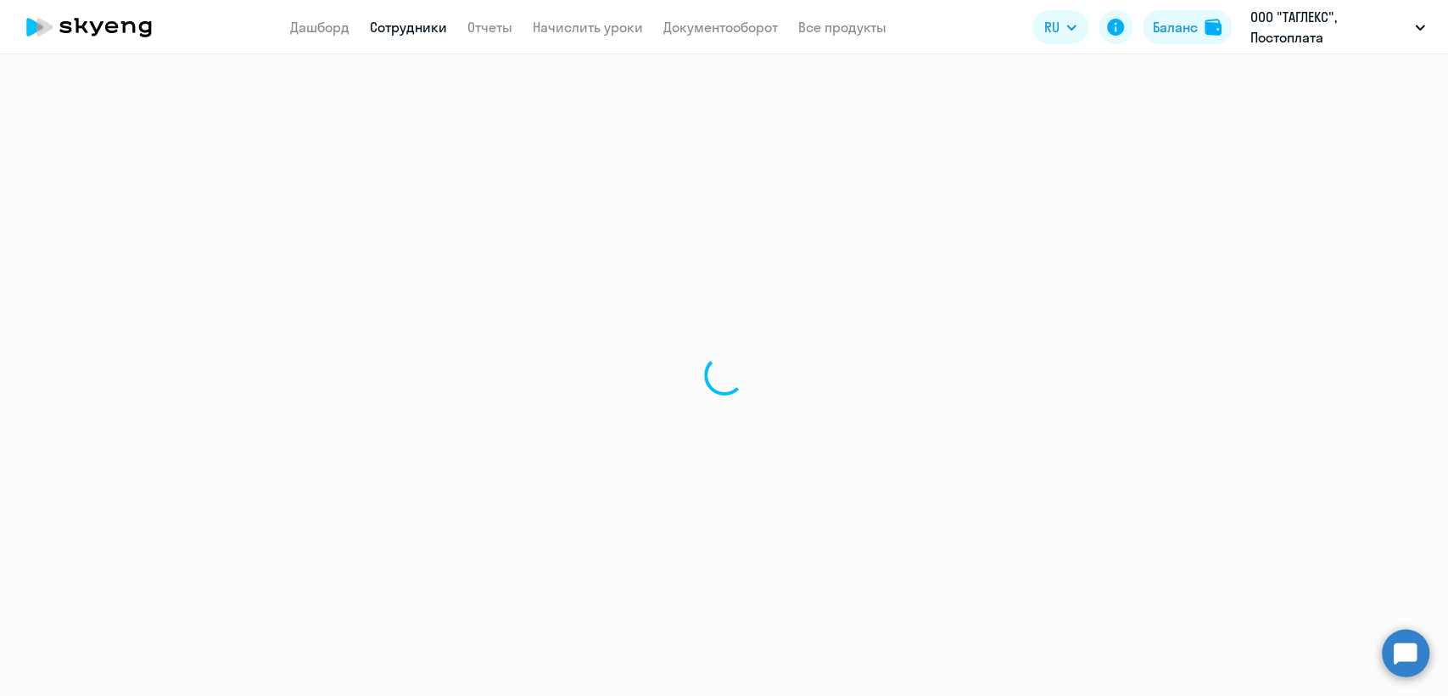
select select "30"
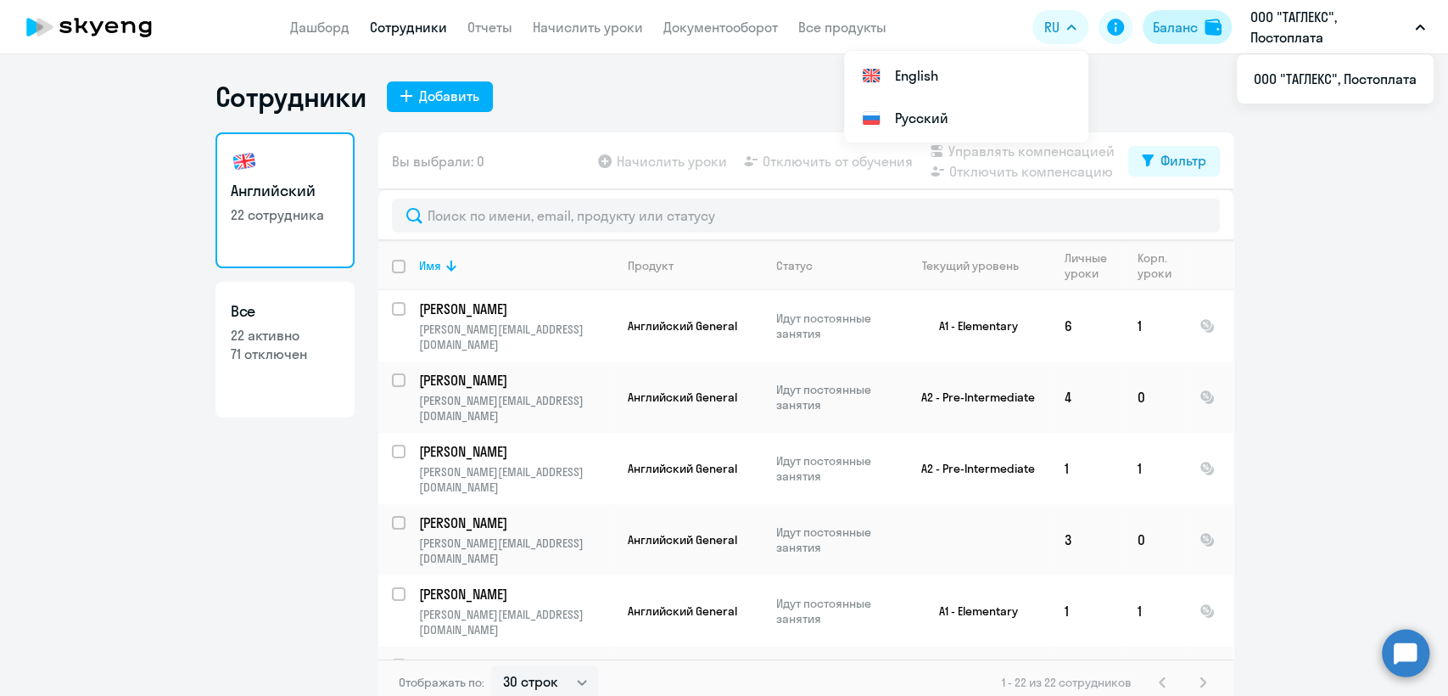
click at [1169, 15] on button "Баланс" at bounding box center [1186, 27] width 89 height 34
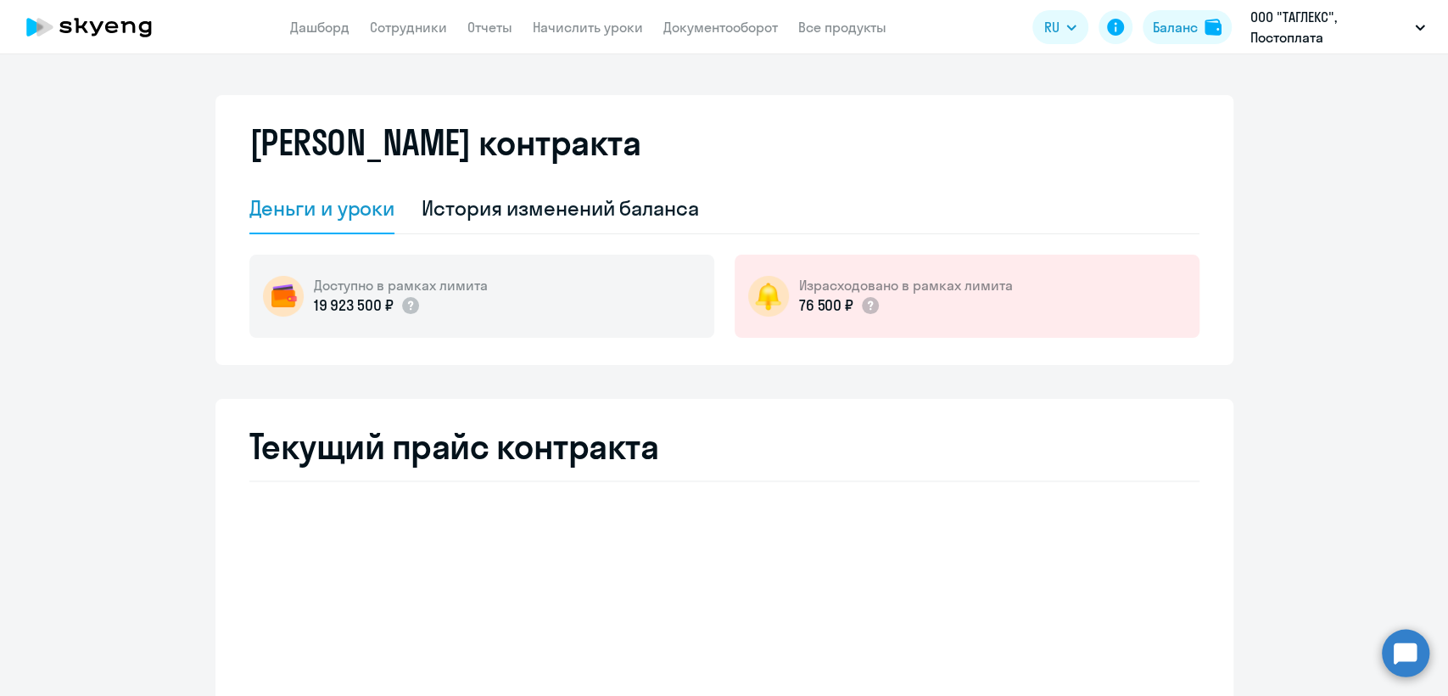
select select "english_adult_not_native_speaker"
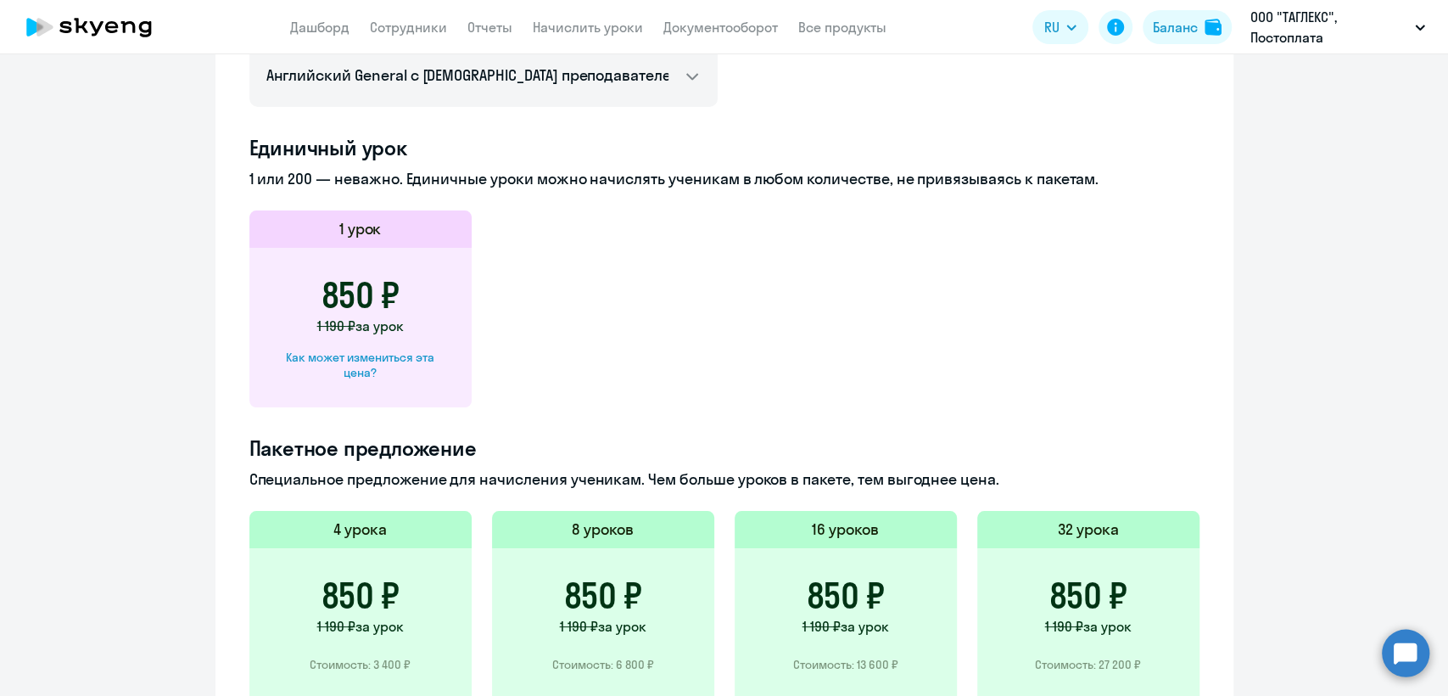
scroll to position [565, 0]
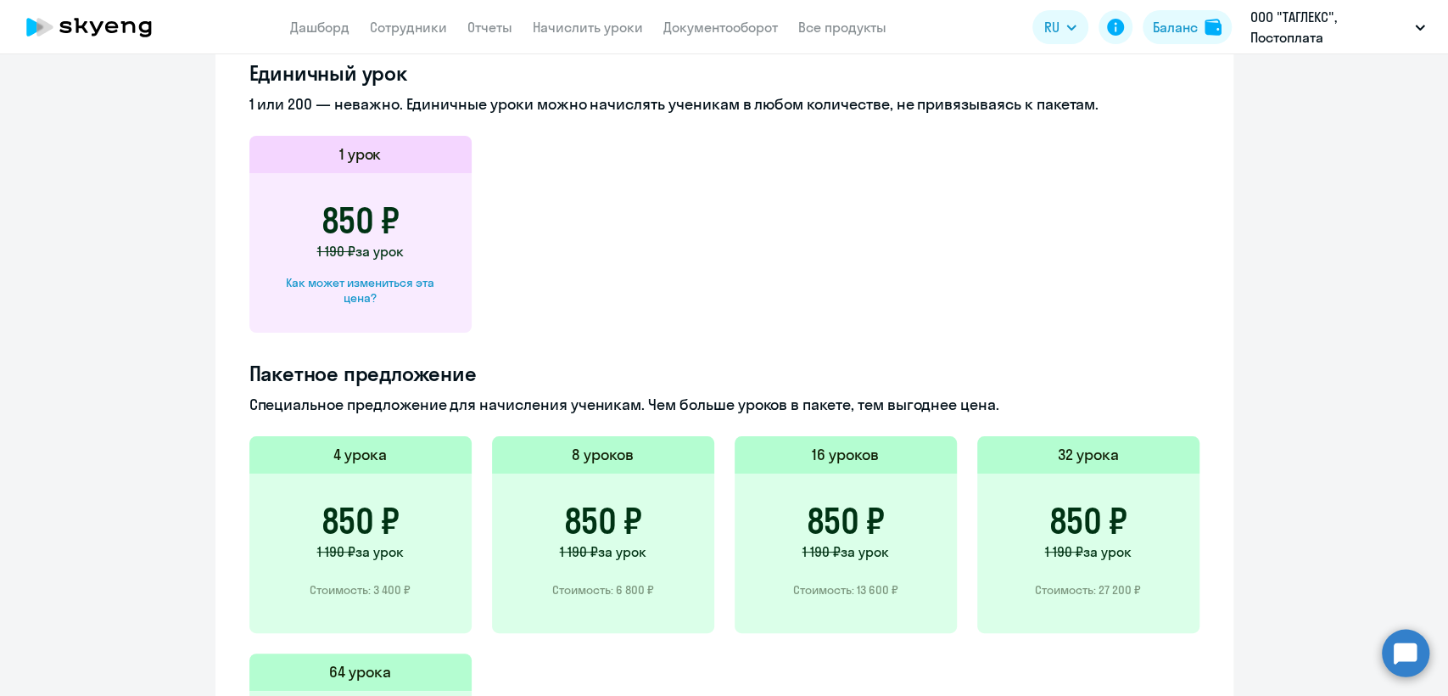
click at [421, 283] on div "Как может измениться эта цена?" at bounding box center [361, 290] width 168 height 31
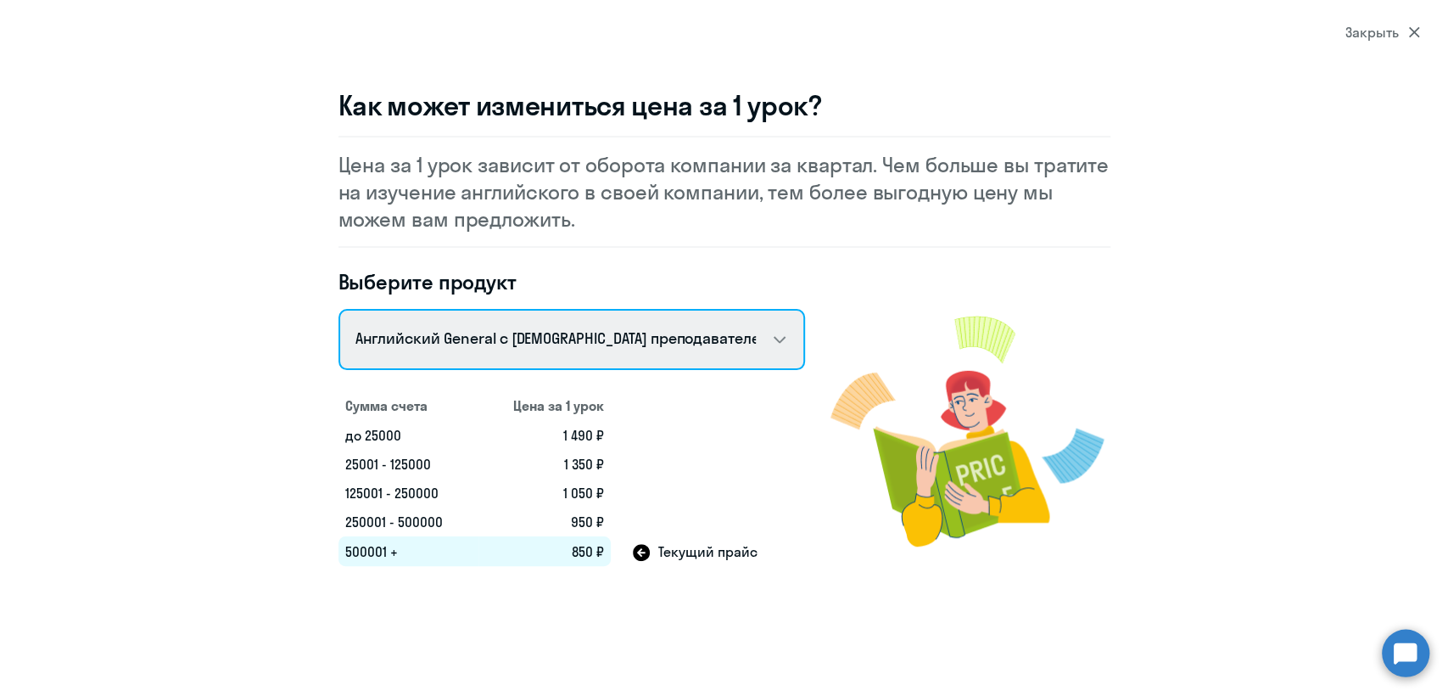
click at [628, 334] on select "Английский General с русскоговорящим преподавателем Английский General с англог…" at bounding box center [571, 339] width 466 height 61
select select "english_adult_not_native_speaker_premium"
click at [338, 309] on select "Английский General с русскоговорящим преподавателем Английский General с англог…" at bounding box center [571, 339] width 466 height 61
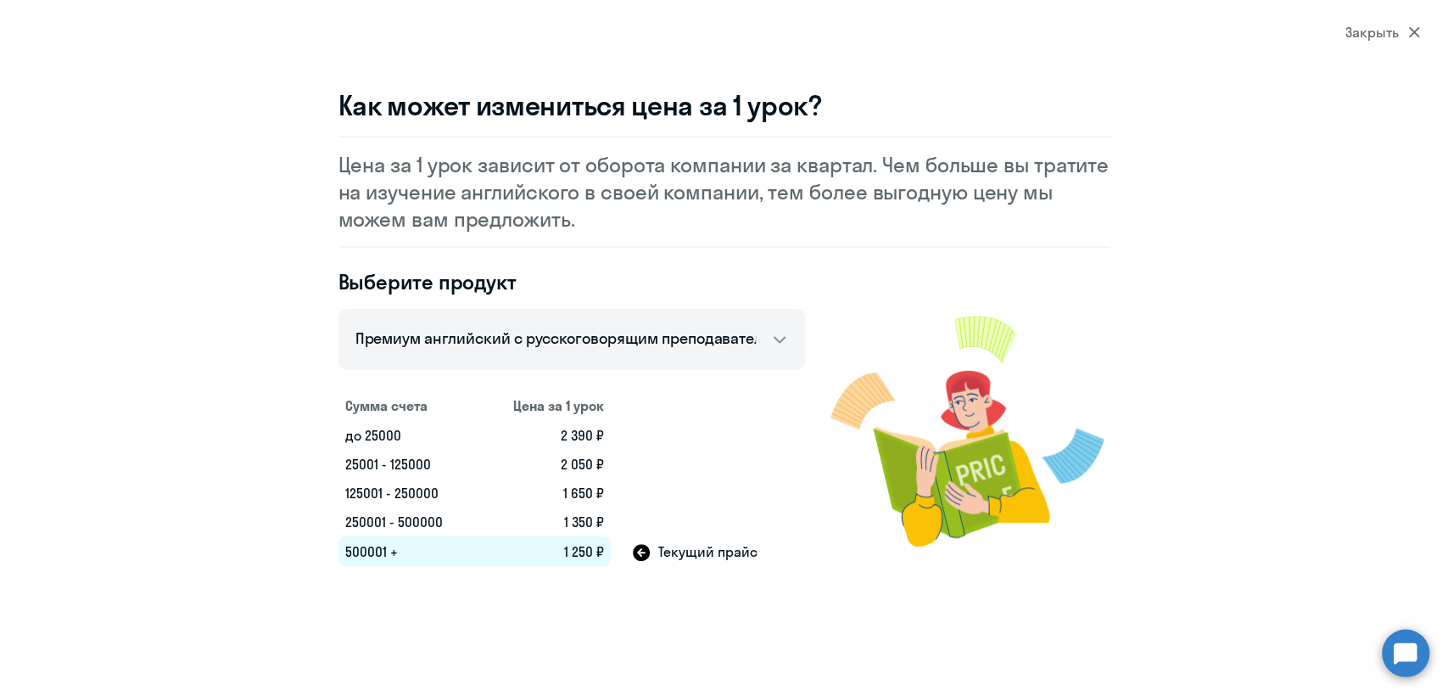
click at [1373, 31] on div "Закрыть" at bounding box center [1382, 32] width 75 height 20
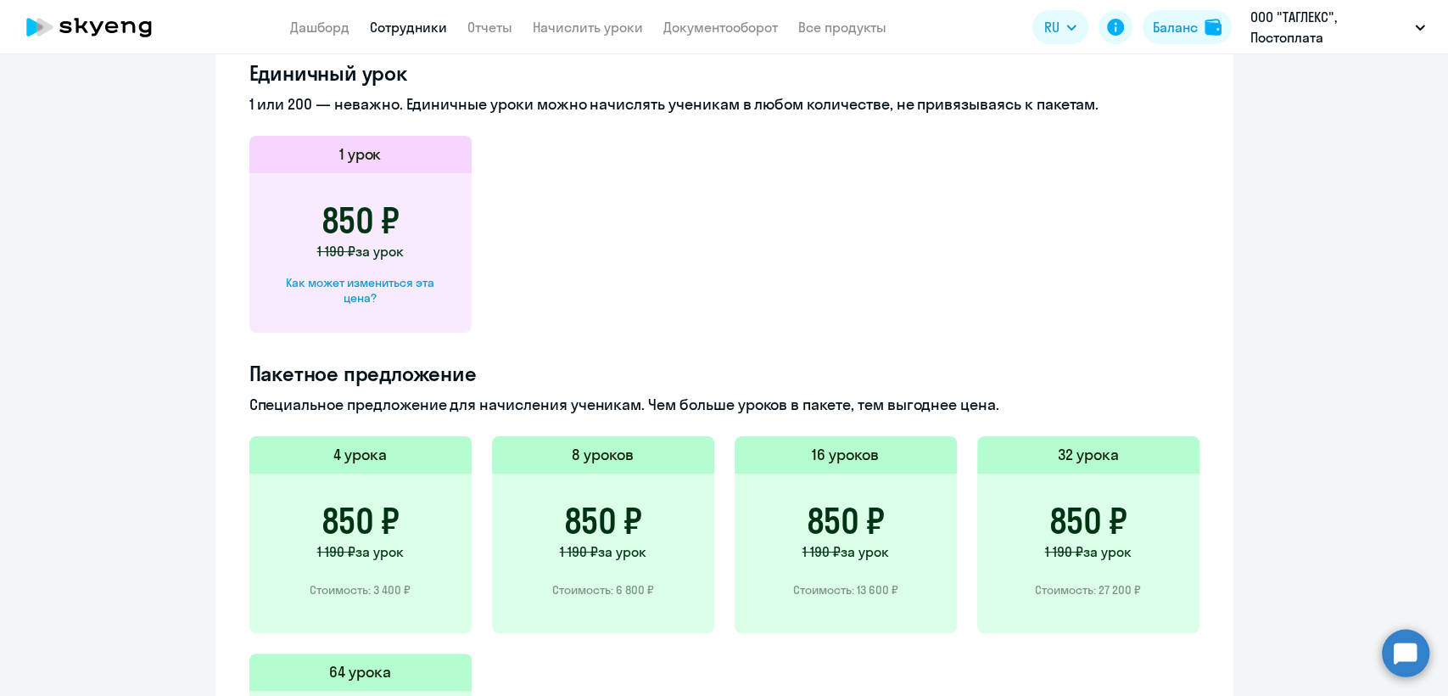
click at [399, 25] on link "Сотрудники" at bounding box center [408, 27] width 77 height 17
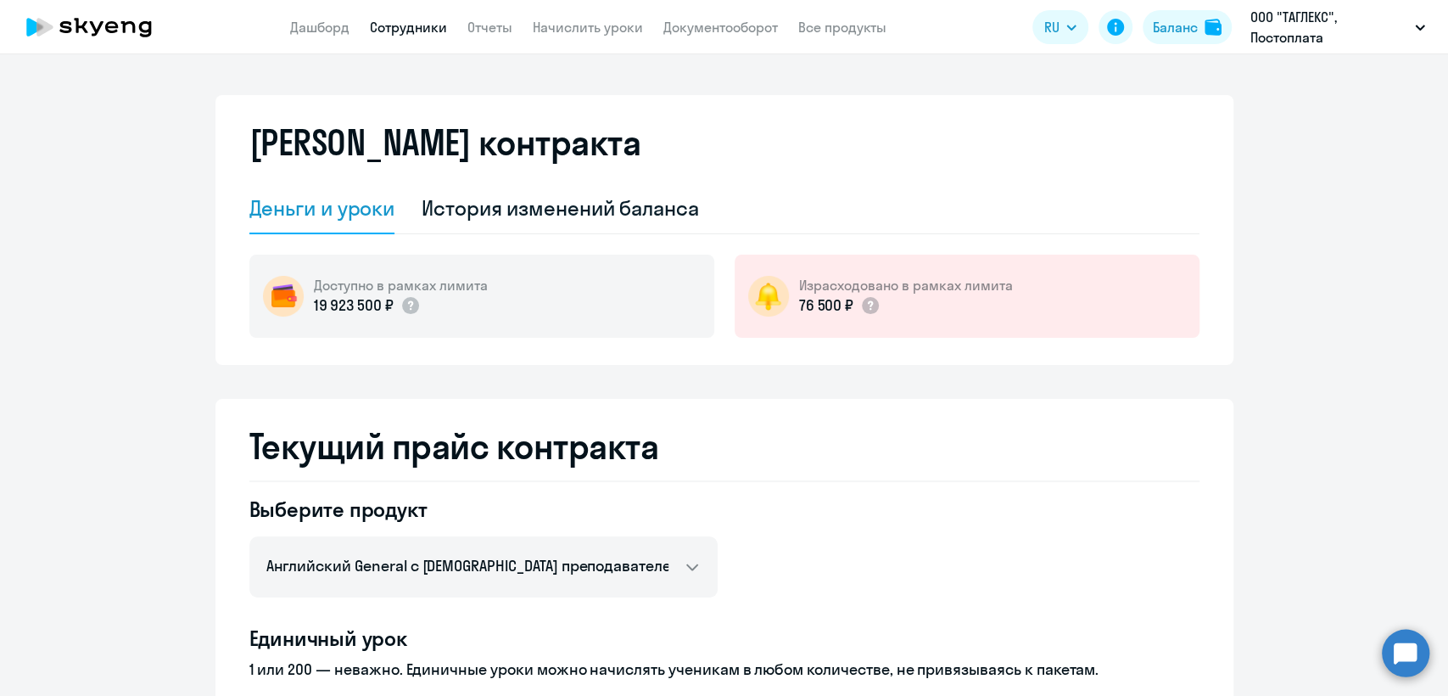
select select "30"
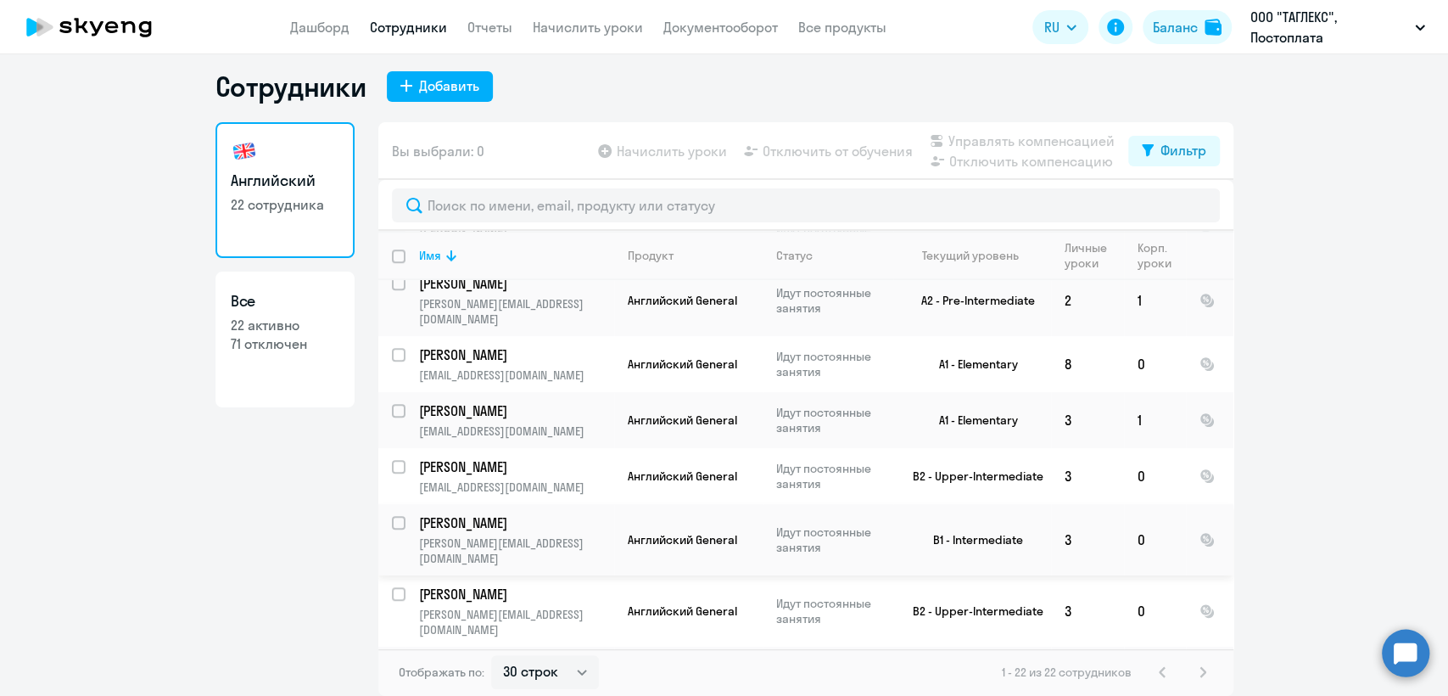
scroll to position [901, 0]
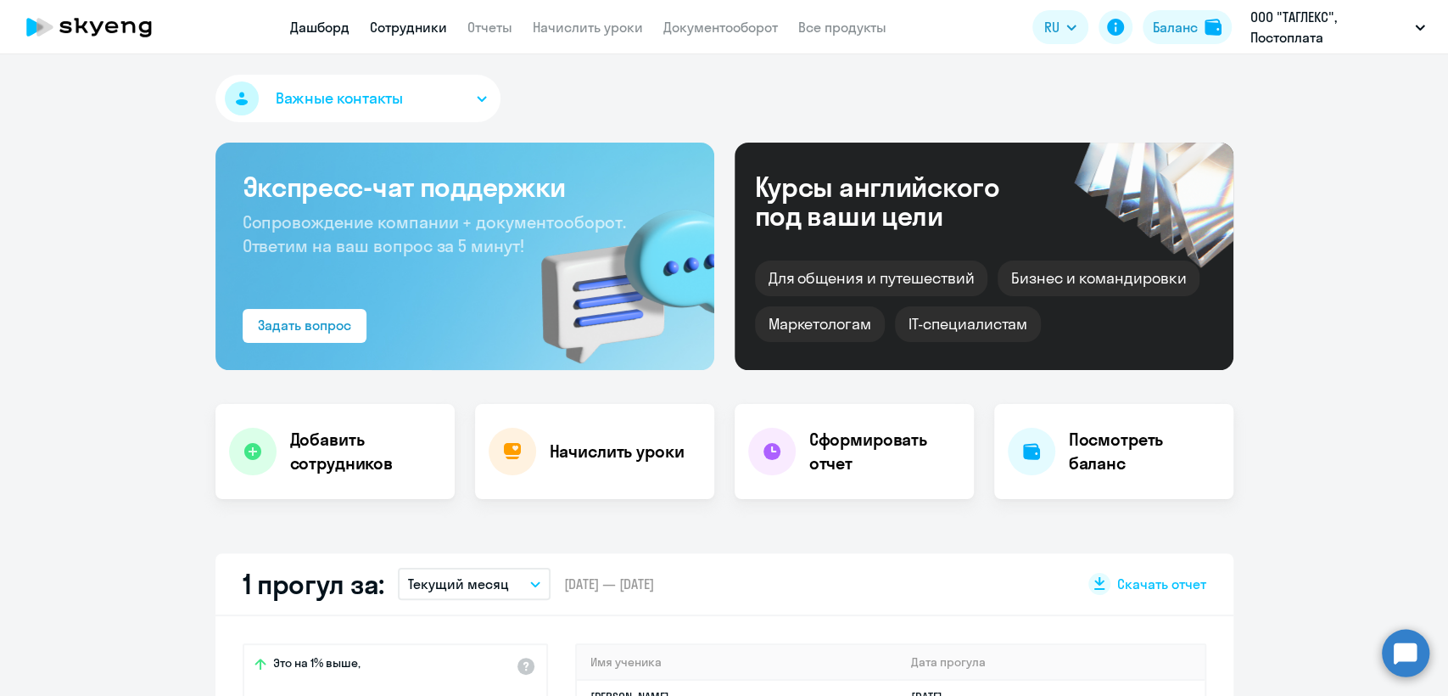
click at [405, 30] on link "Сотрудники" at bounding box center [408, 27] width 77 height 17
select select "30"
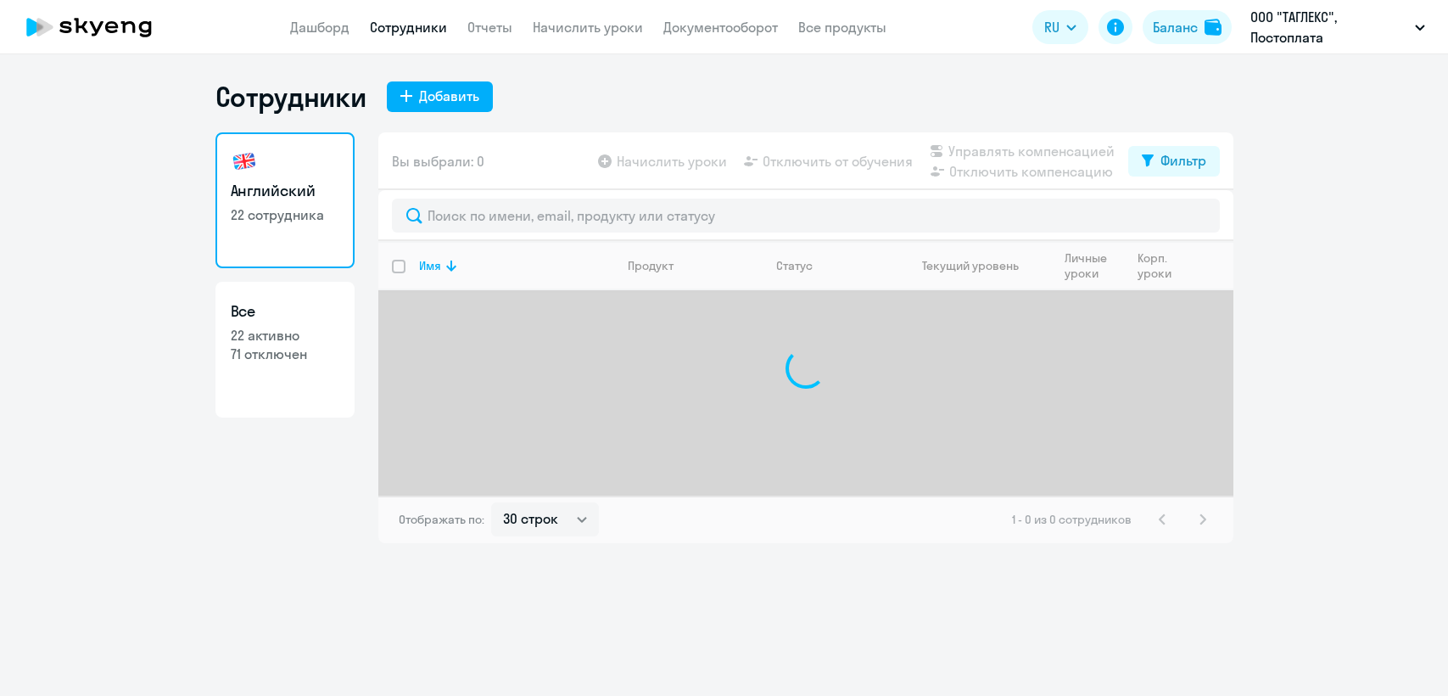
select select "30"
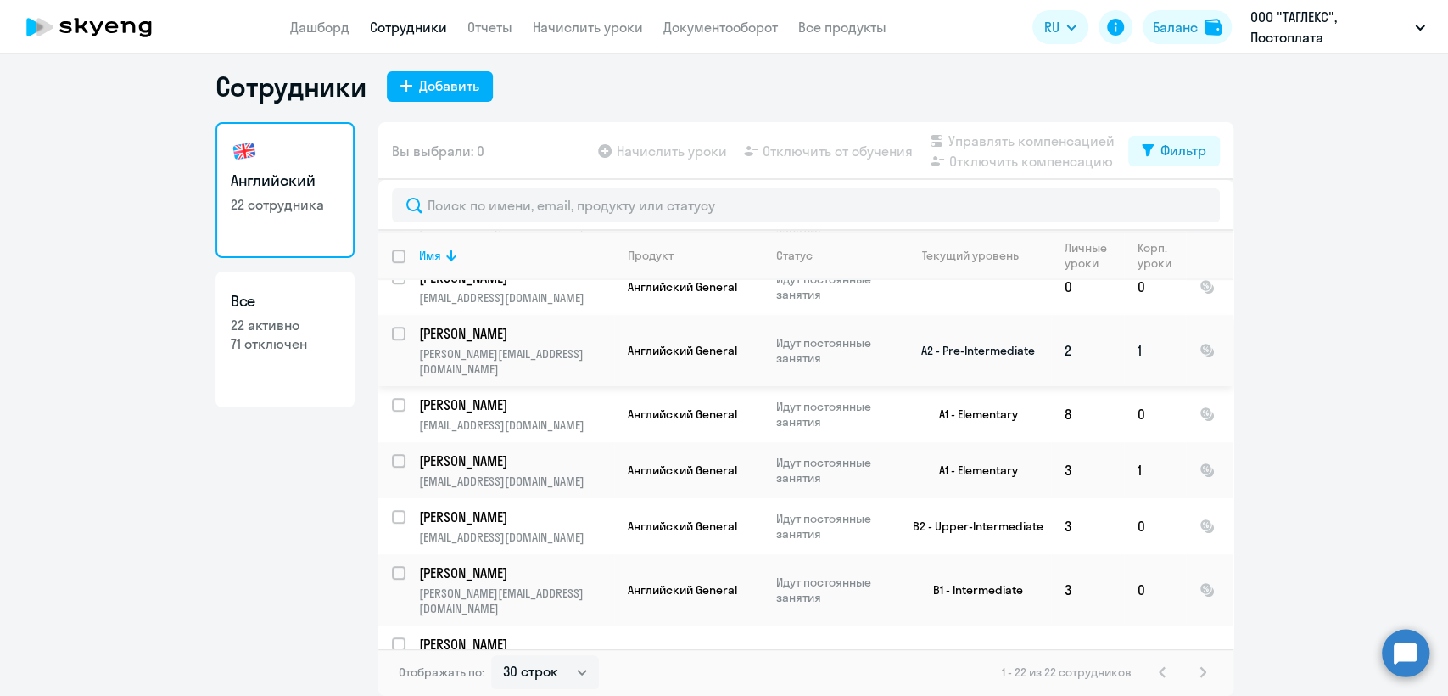
scroll to position [901, 0]
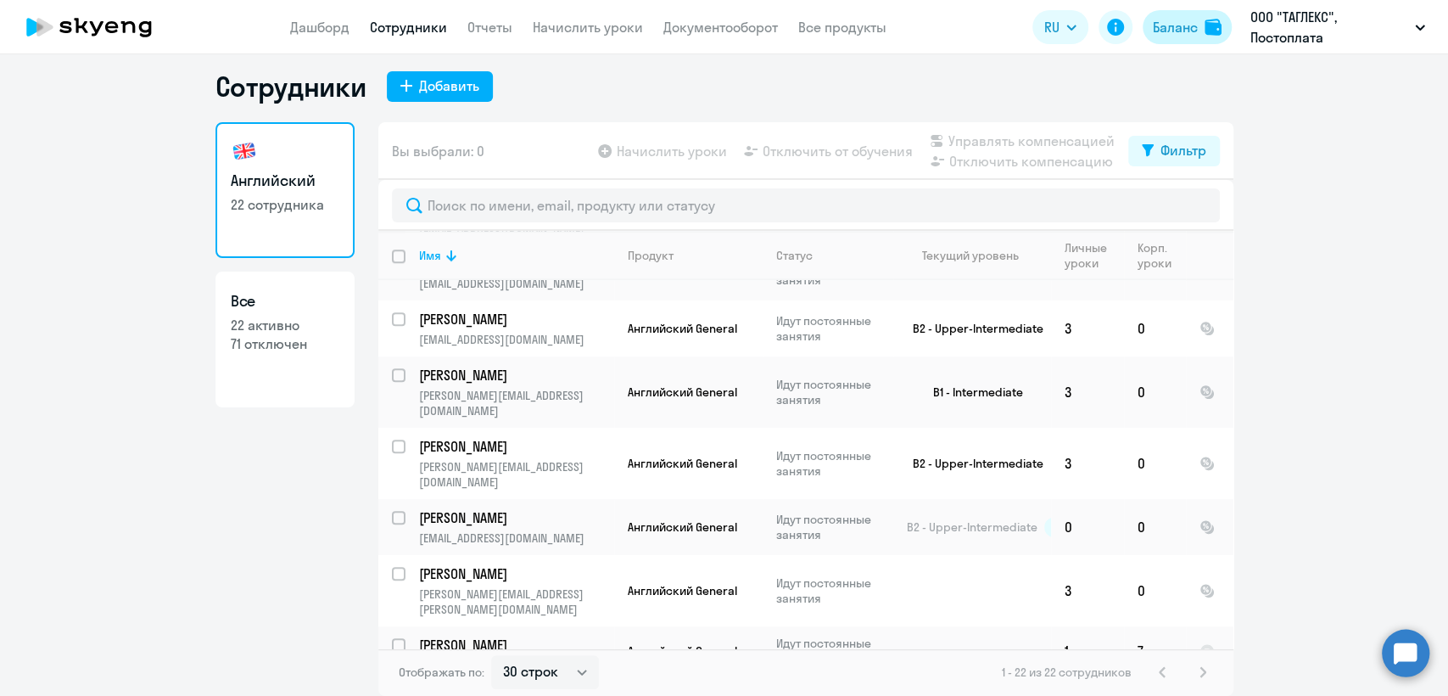
drag, startPoint x: 1187, startPoint y: 33, endPoint x: 1176, endPoint y: 39, distance: 11.8
click at [1187, 33] on div "Баланс" at bounding box center [1175, 27] width 45 height 20
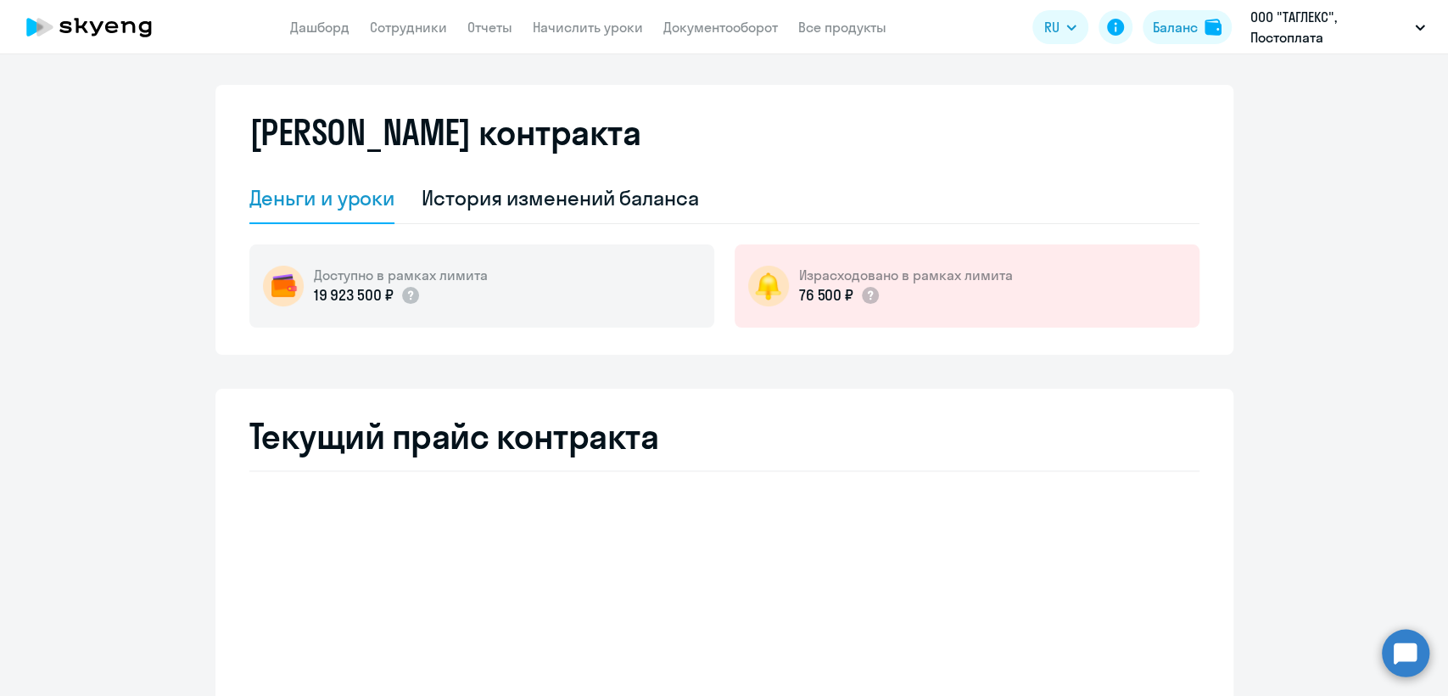
select select "english_adult_not_native_speaker"
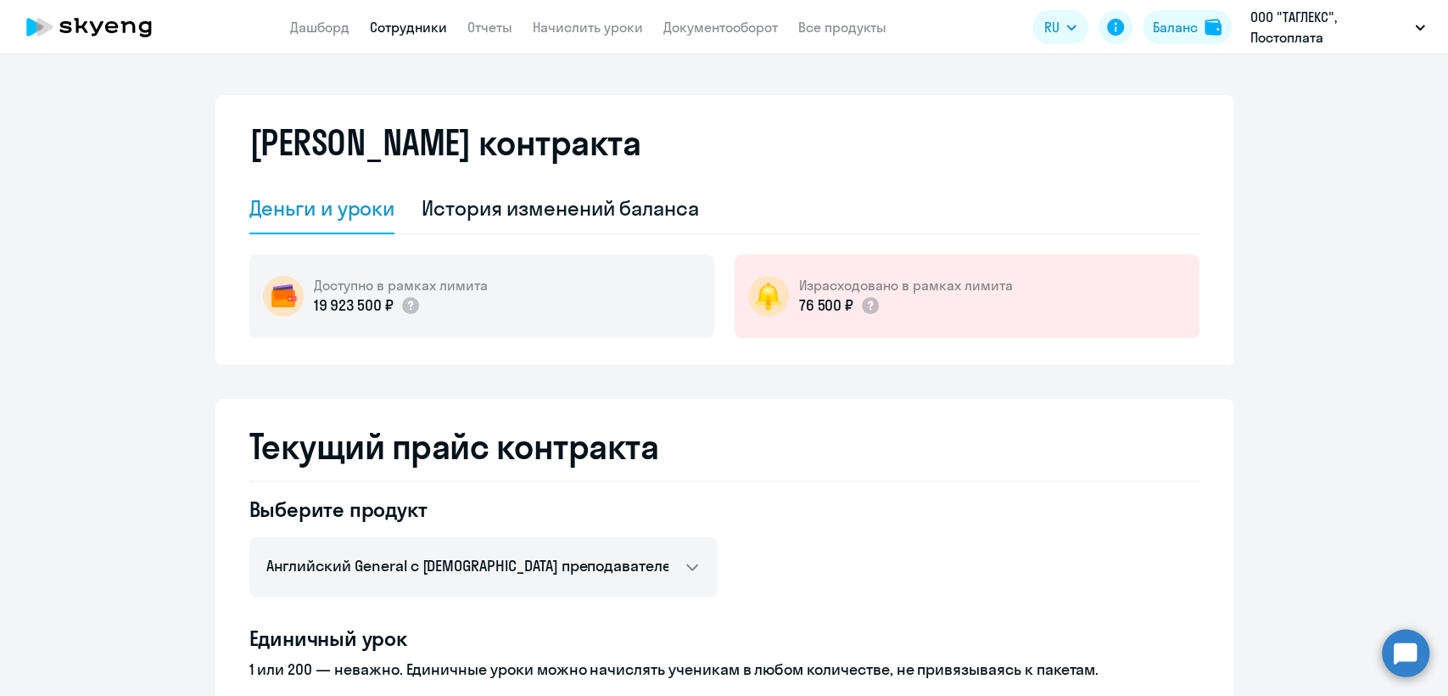
click at [427, 22] on link "Сотрудники" at bounding box center [408, 27] width 77 height 17
select select "30"
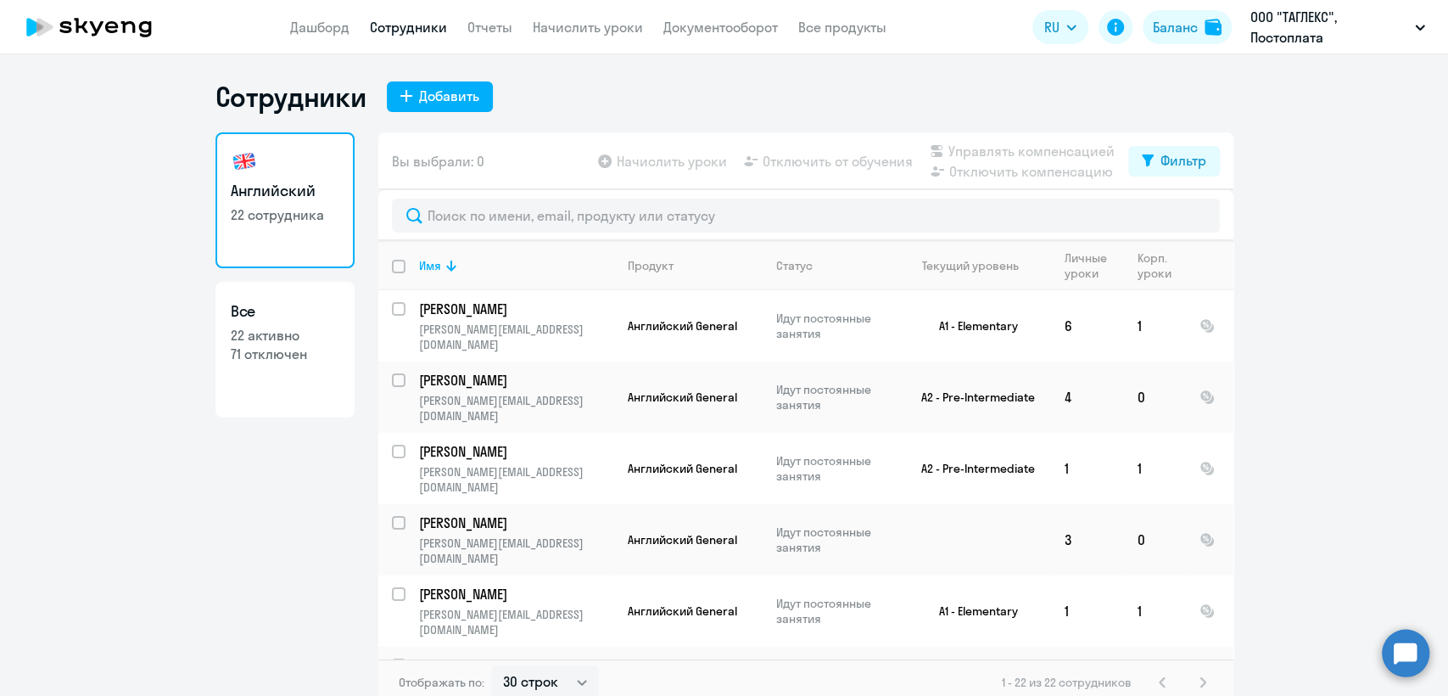
click at [422, 25] on link "Сотрудники" at bounding box center [408, 27] width 77 height 17
click at [1182, 26] on div "Баланс" at bounding box center [1175, 27] width 45 height 20
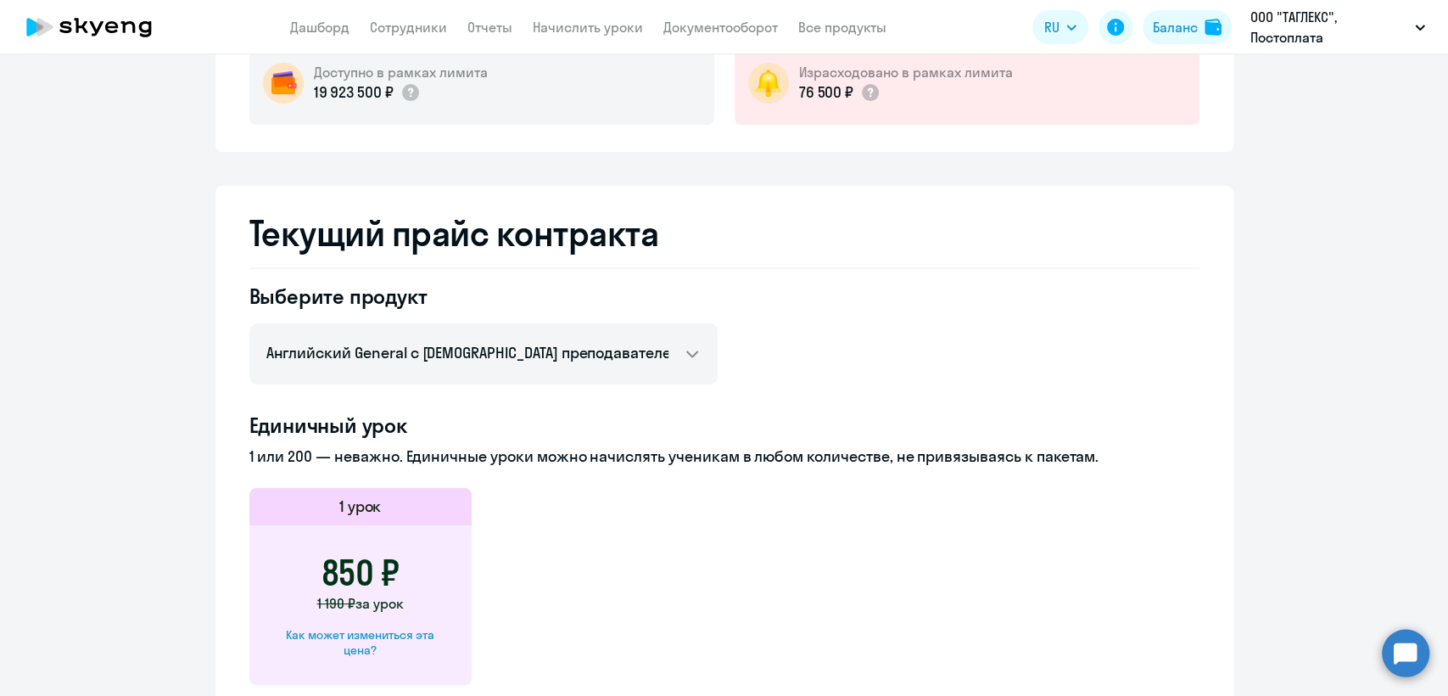
scroll to position [377, 0]
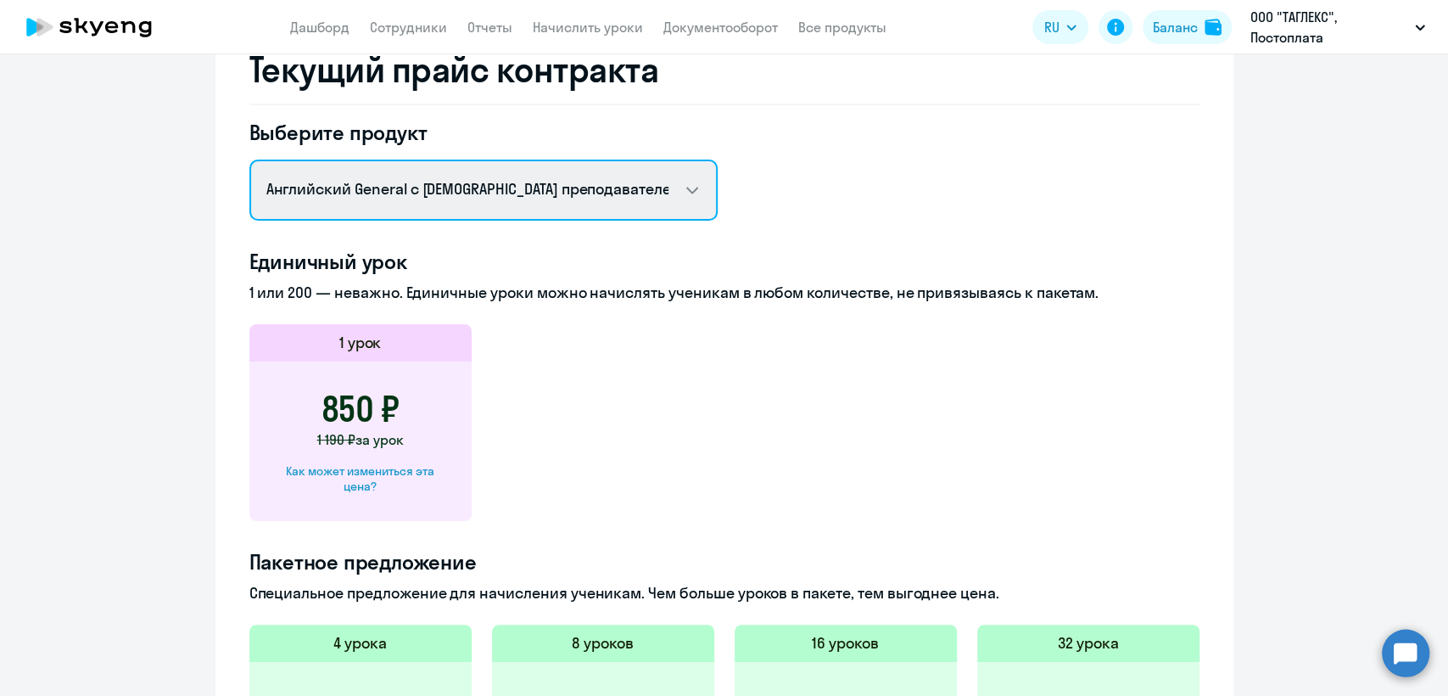
click at [439, 201] on select "Английский General с [DEMOGRAPHIC_DATA] преподавателем Английский General с [DE…" at bounding box center [483, 189] width 468 height 61
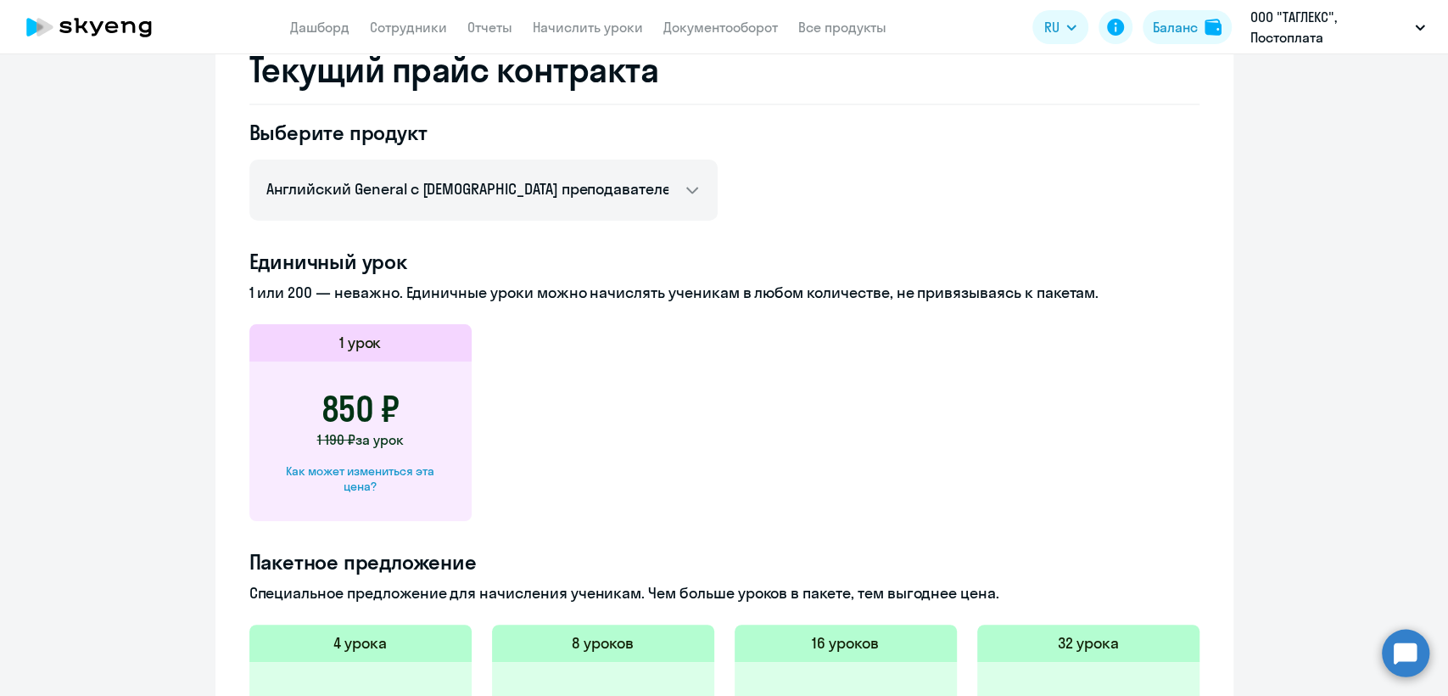
click at [602, 300] on p "1 или 200 — неважно. Единичные уроки можно начислять ученикам в любом количеств…" at bounding box center [724, 293] width 950 height 22
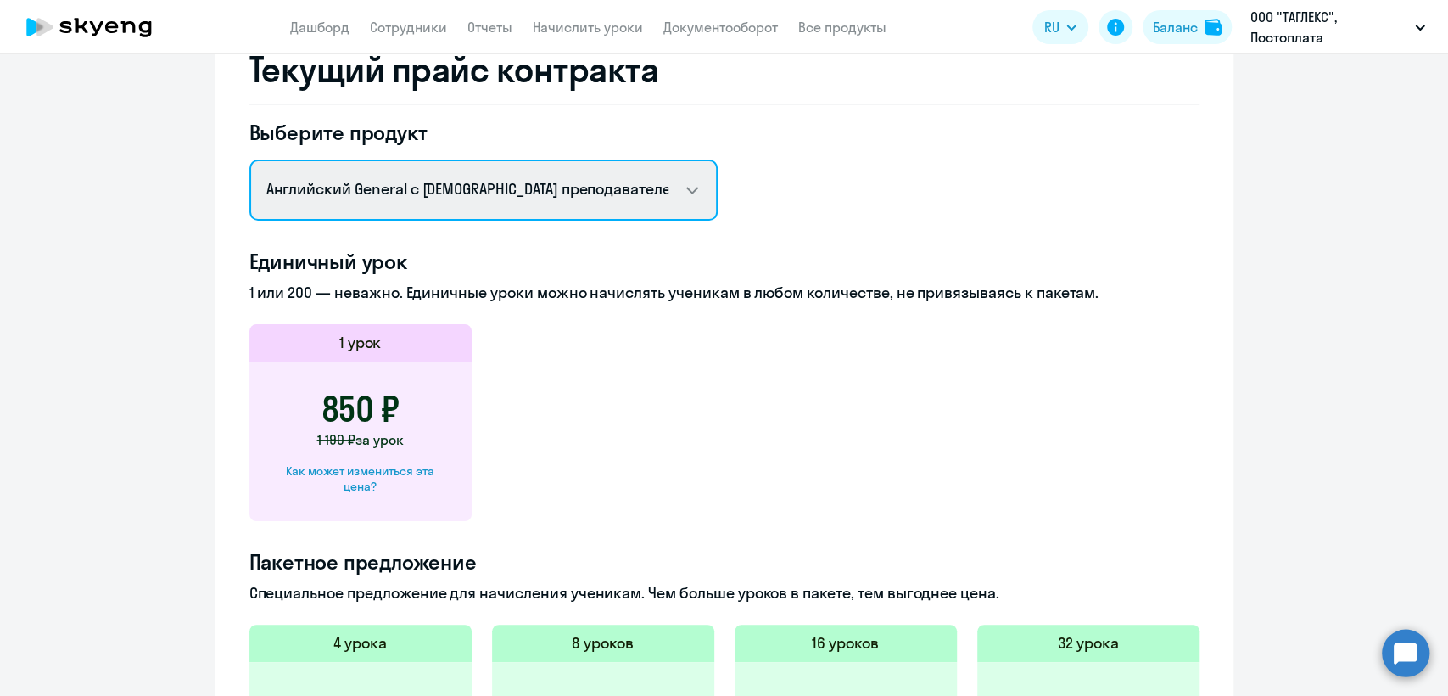
click at [550, 205] on select "Английский General с [DEMOGRAPHIC_DATA] преподавателем Английский General с [DE…" at bounding box center [483, 189] width 468 height 61
select select "english_adult_not_native_speaker_premium"
click at [249, 159] on select "Английский General с [DEMOGRAPHIC_DATA] преподавателем Английский General с [DE…" at bounding box center [483, 189] width 468 height 61
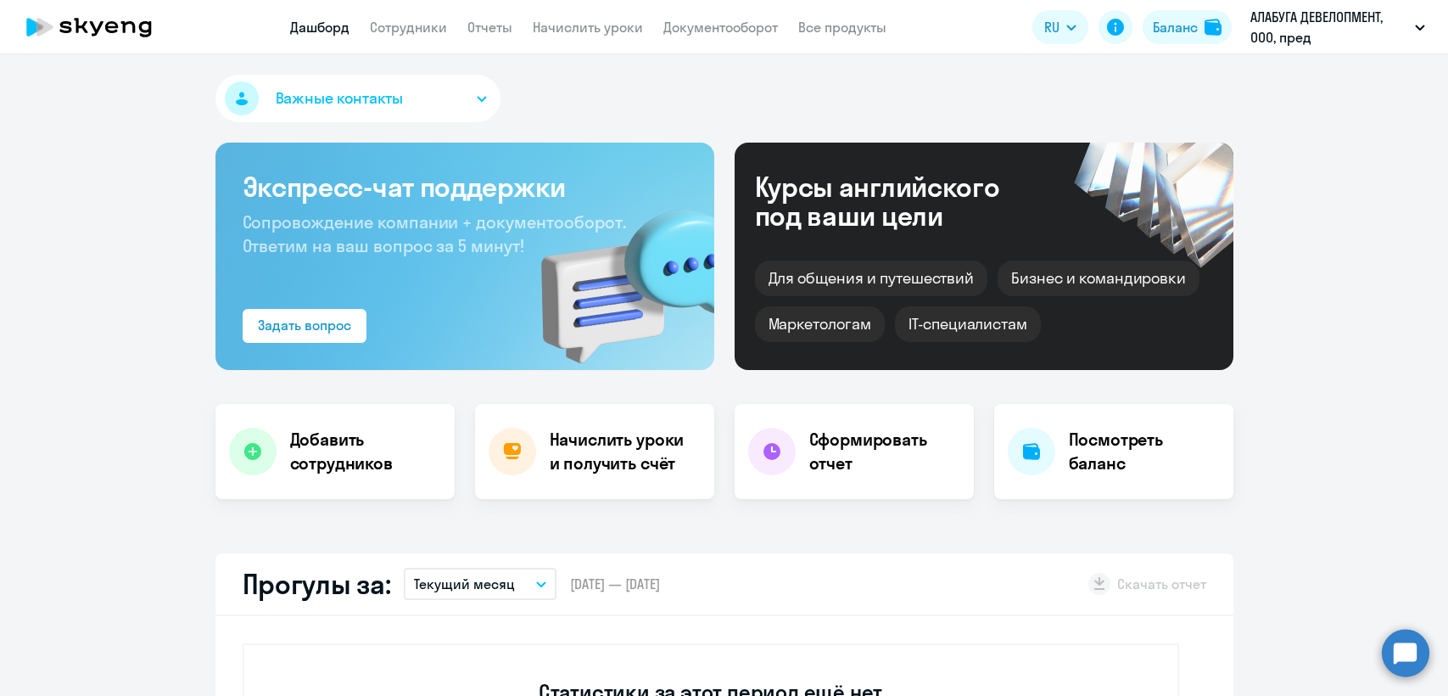
click at [1169, 25] on div "Баланс" at bounding box center [1175, 27] width 45 height 20
select select "english_adult_not_native_speaker"
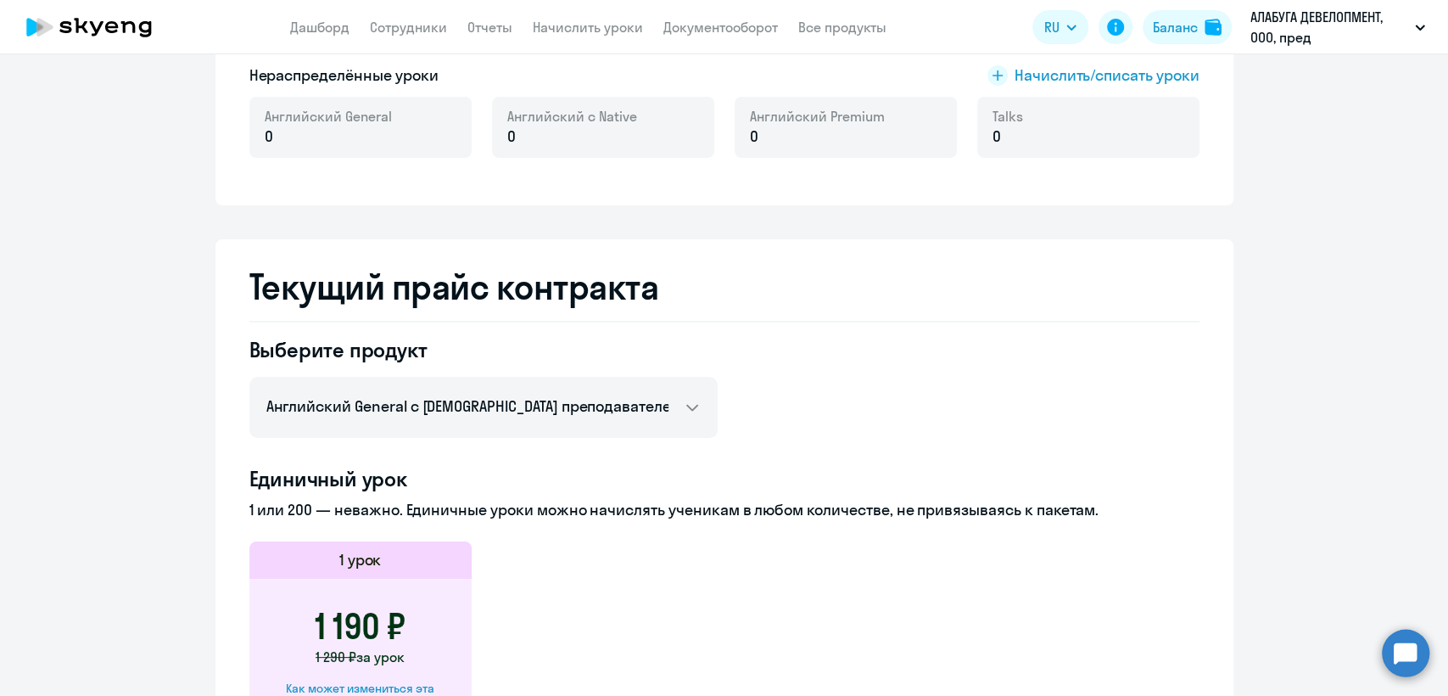
scroll to position [565, 0]
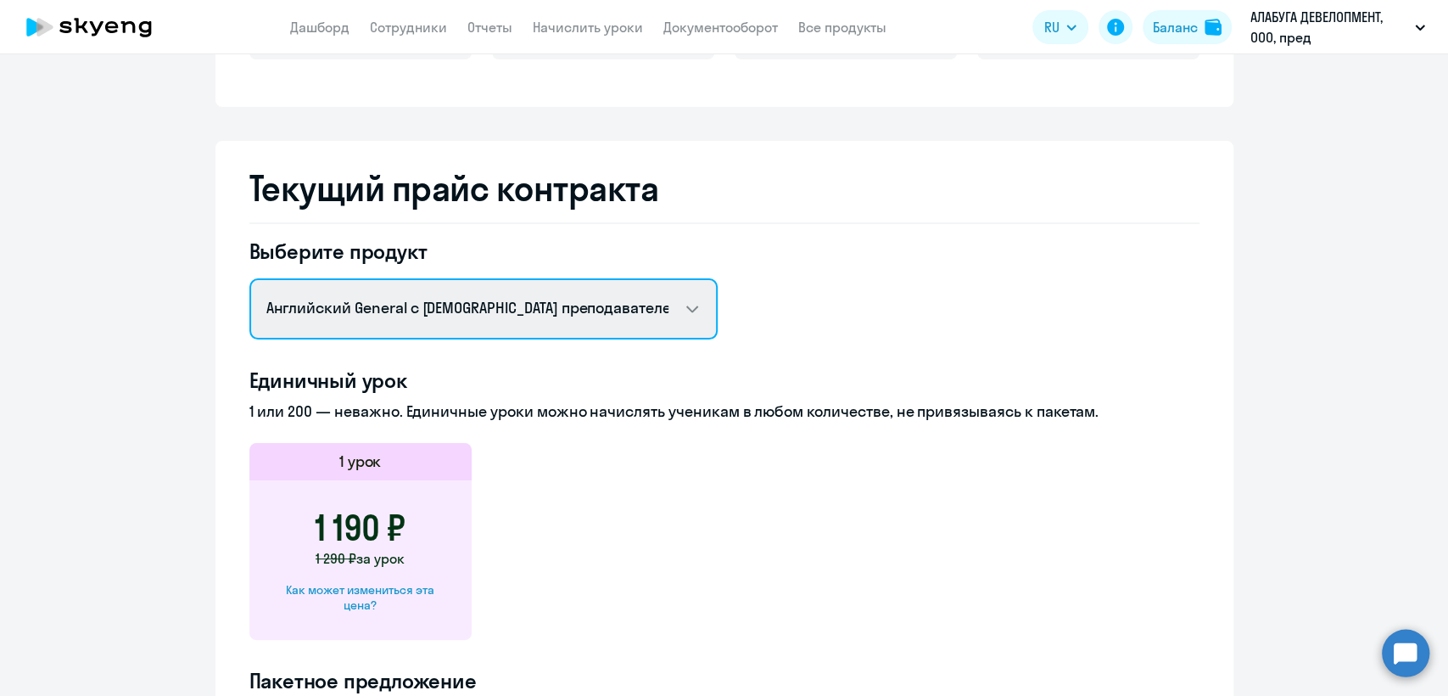
click at [524, 298] on select "Английский General с [DEMOGRAPHIC_DATA] преподавателем Премиум [DEMOGRAPHIC_DAT…" at bounding box center [483, 308] width 468 height 61
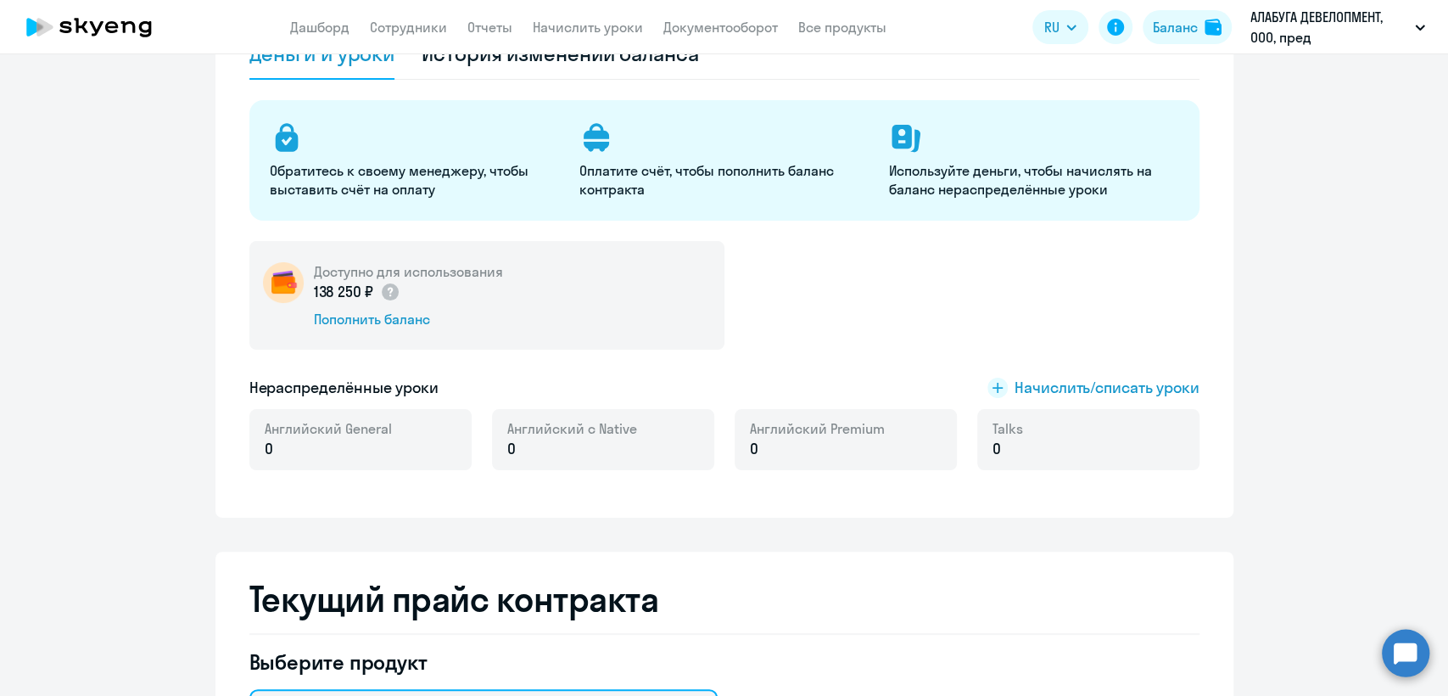
scroll to position [0, 0]
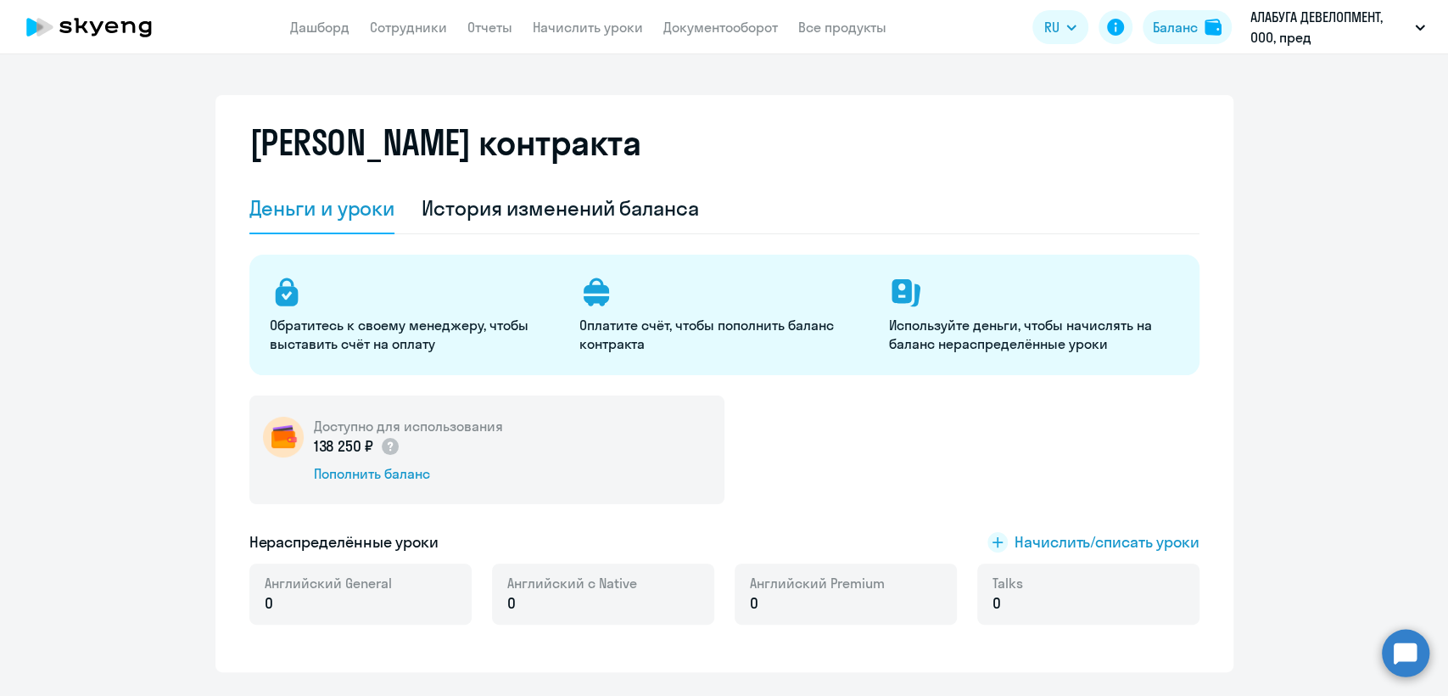
drag, startPoint x: 427, startPoint y: 25, endPoint x: 531, endPoint y: 2, distance: 107.0
click at [427, 25] on link "Сотрудники" at bounding box center [408, 27] width 77 height 17
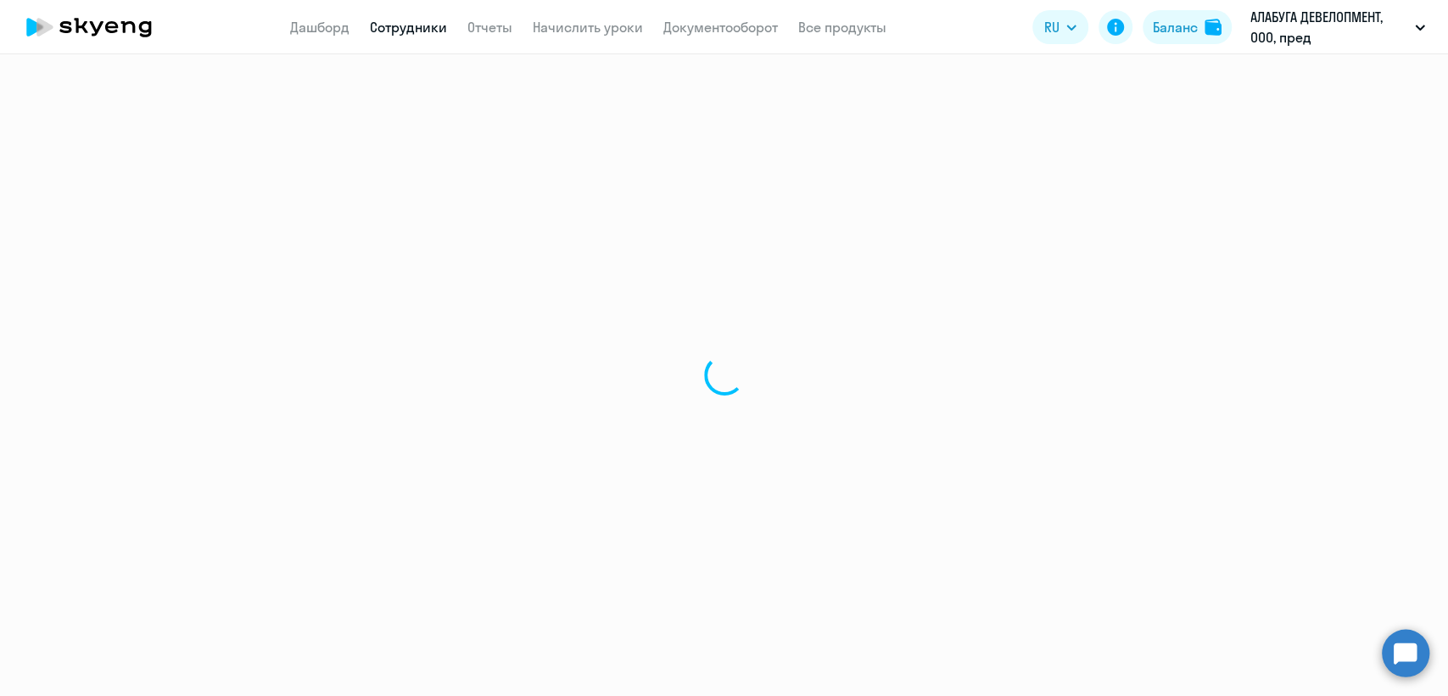
select select "30"
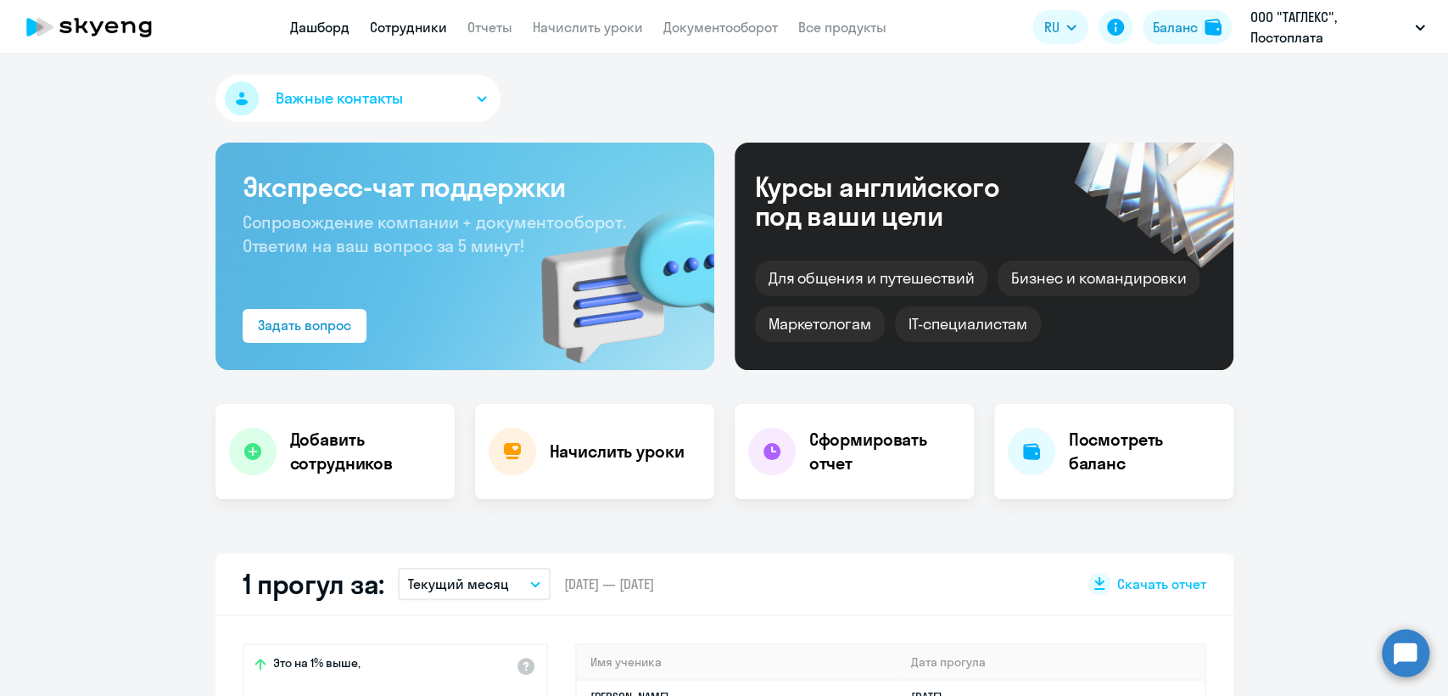
click at [393, 36] on link "Сотрудники" at bounding box center [408, 27] width 77 height 17
select select "30"
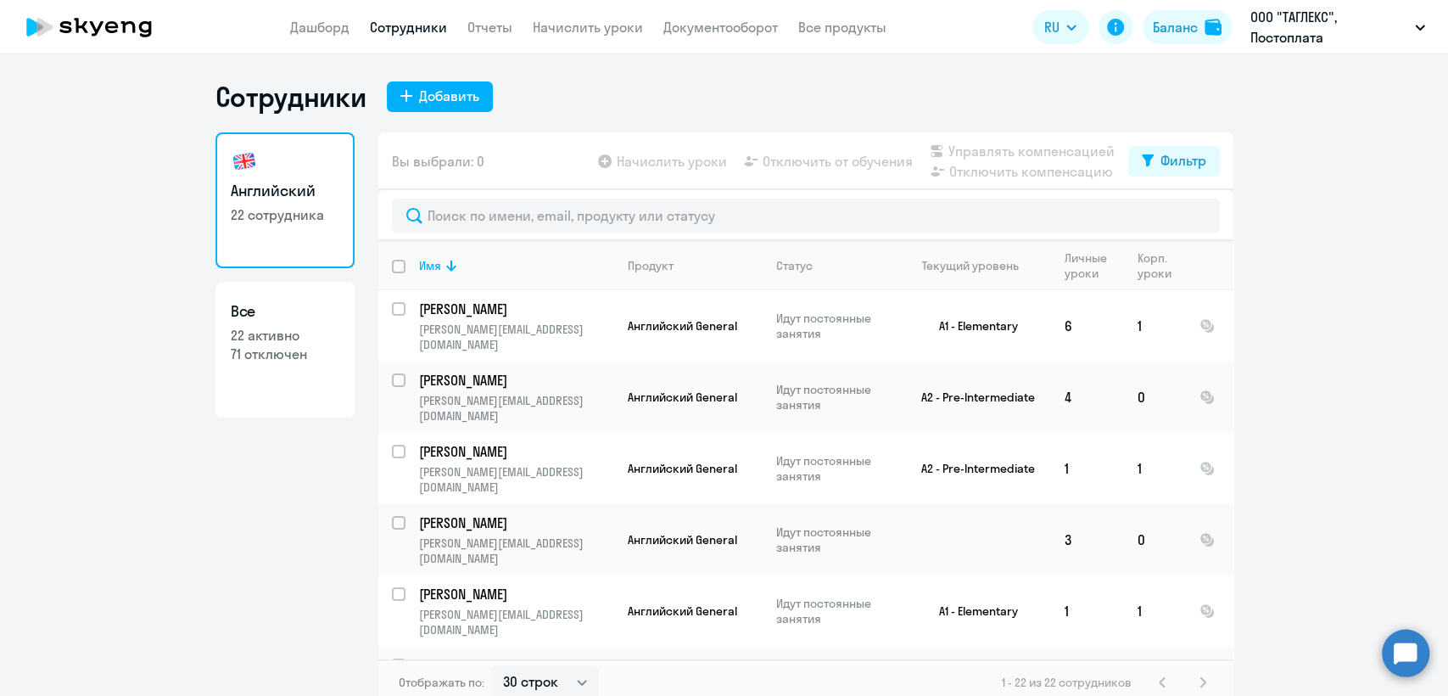
click at [592, 36] on app-menu-item-link "Начислить уроки" at bounding box center [588, 27] width 110 height 21
click at [595, 29] on link "Начислить уроки" at bounding box center [588, 27] width 110 height 17
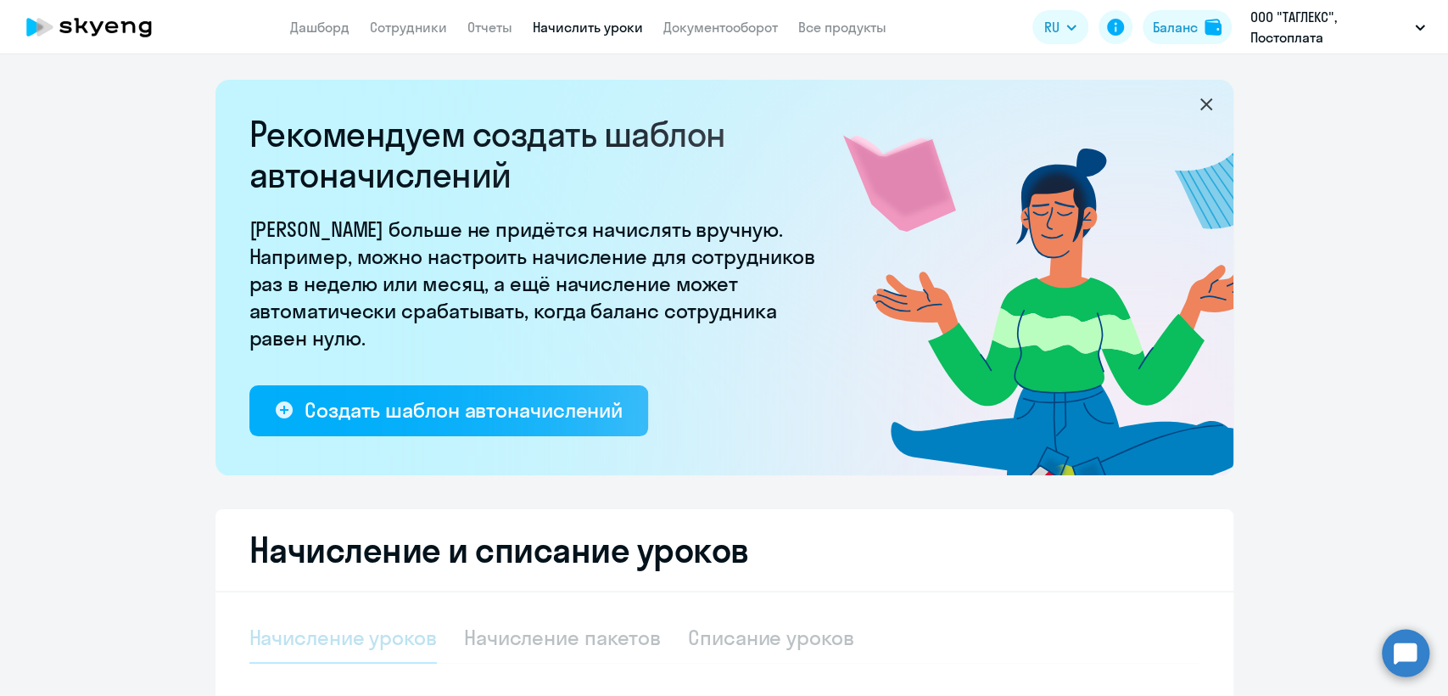
select select "10"
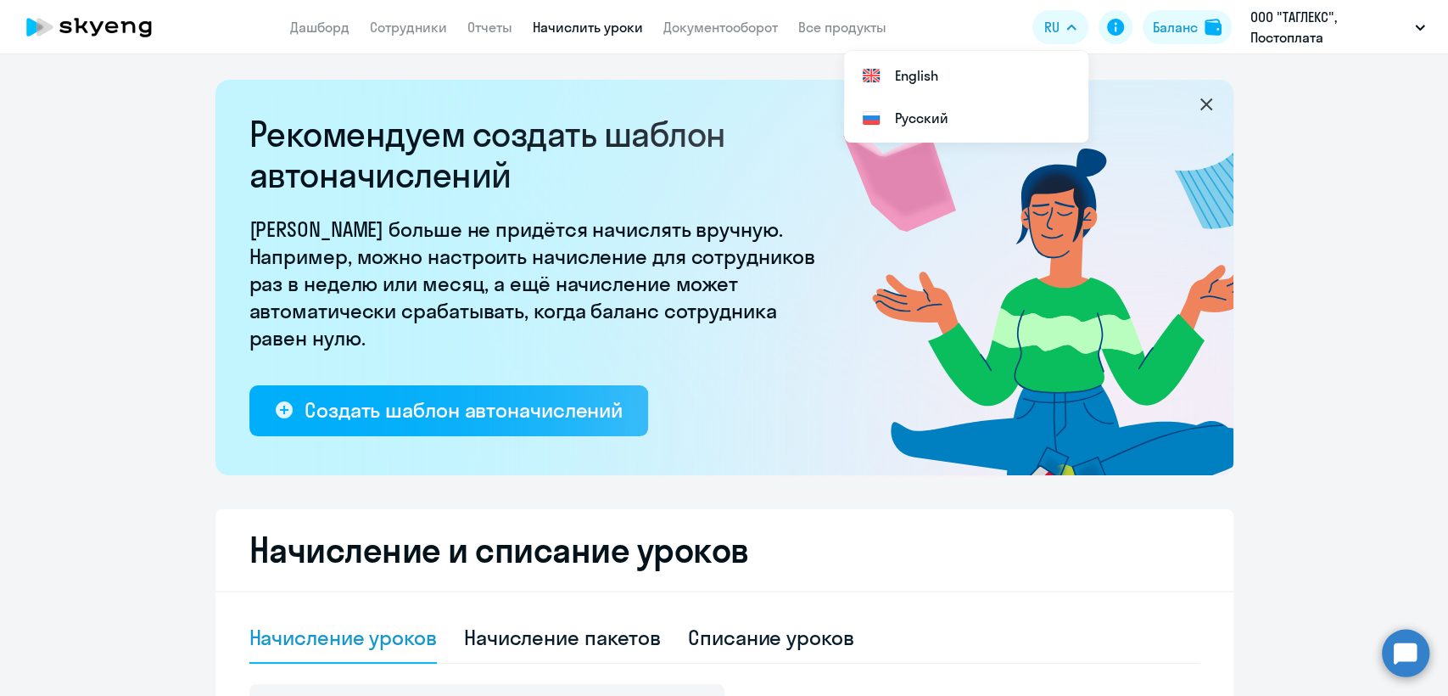
drag, startPoint x: 1165, startPoint y: 22, endPoint x: 1140, endPoint y: 28, distance: 26.1
click at [1165, 21] on div "Баланс" at bounding box center [1175, 27] width 45 height 20
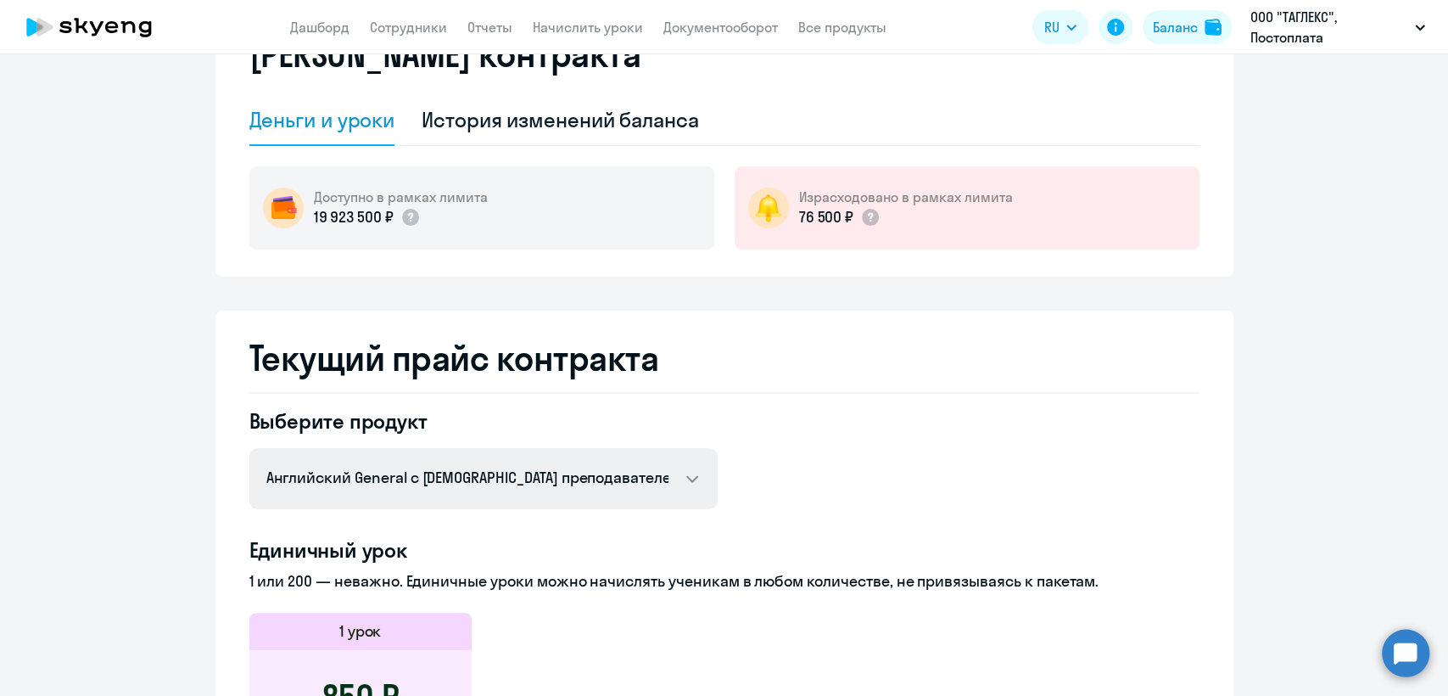
scroll to position [282, 0]
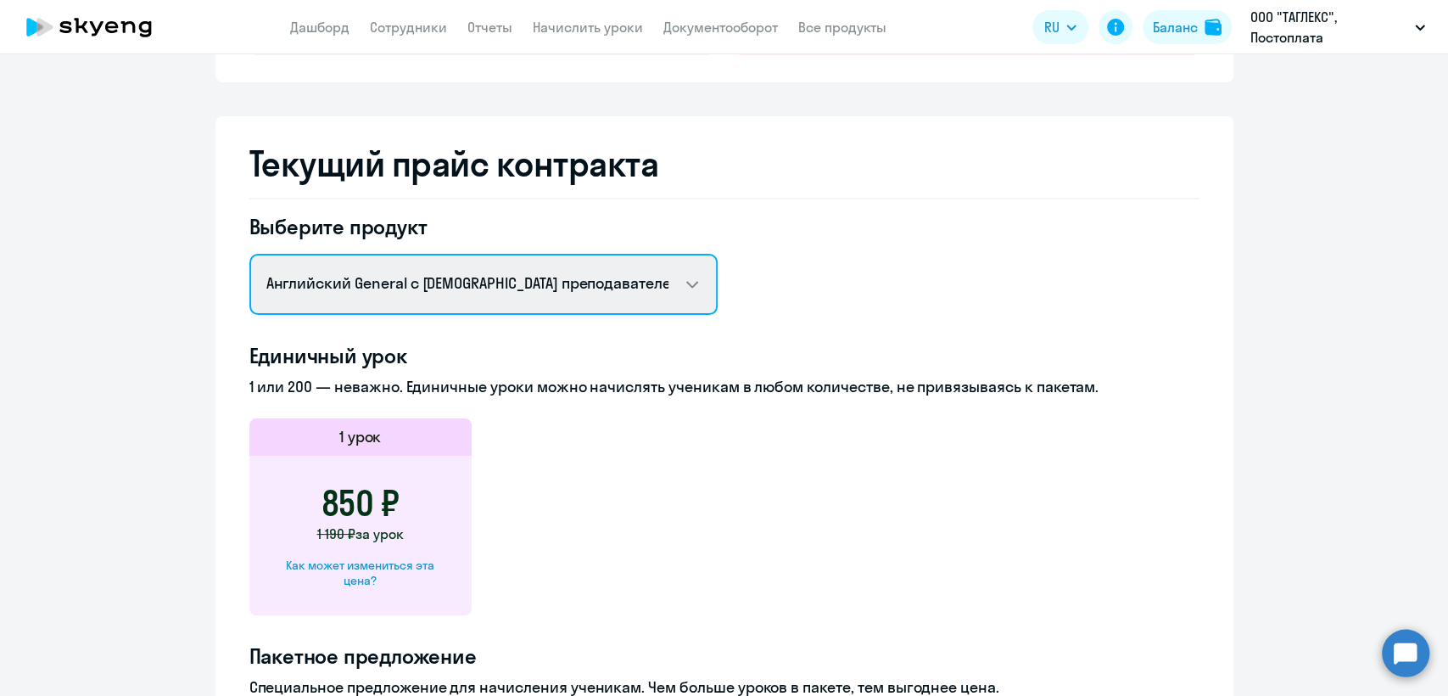
click at [588, 272] on select "Английский General с [DEMOGRAPHIC_DATA] преподавателем Английский General с [DE…" at bounding box center [483, 284] width 468 height 61
select select "english_adult_not_native_speaker_premium"
click at [249, 254] on select "Английский General с [DEMOGRAPHIC_DATA] преподавателем Английский General с [DE…" at bounding box center [483, 284] width 468 height 61
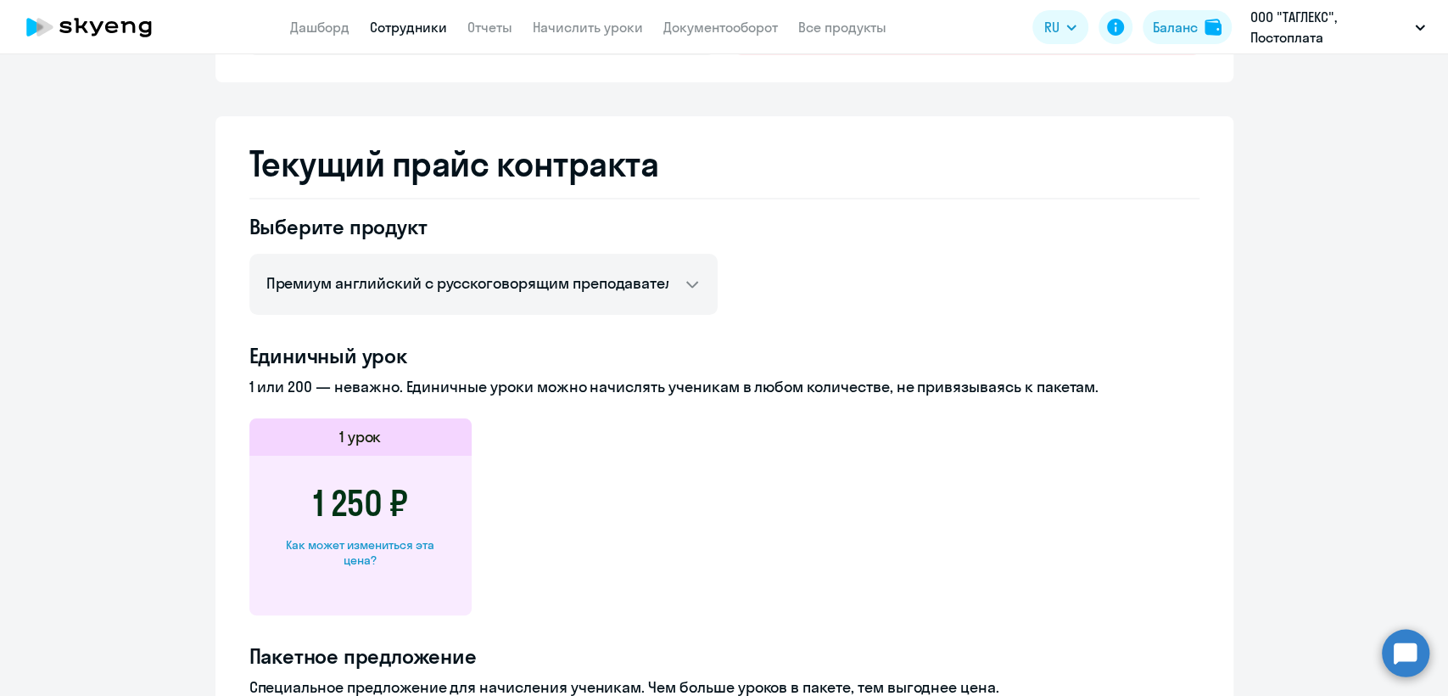
click at [432, 29] on link "Сотрудники" at bounding box center [408, 27] width 77 height 17
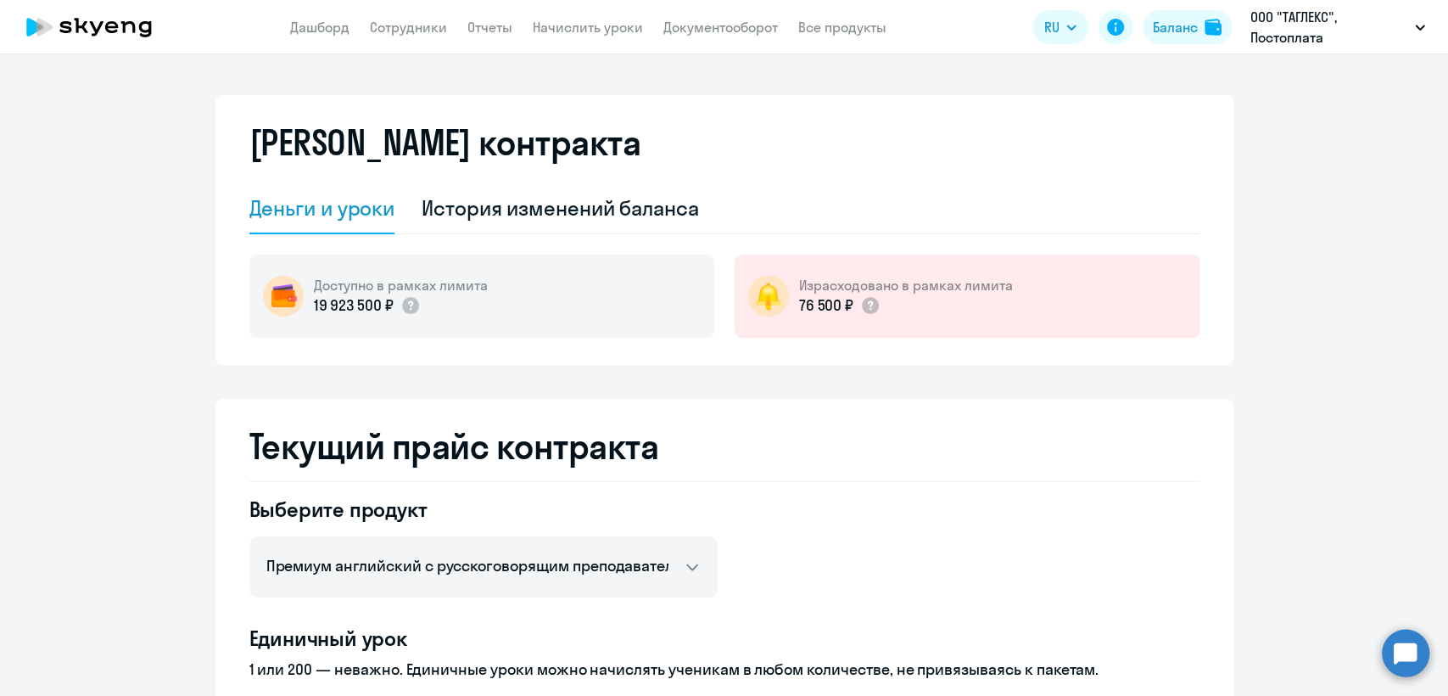
select select "30"
